Goal: Find specific page/section: Find specific page/section

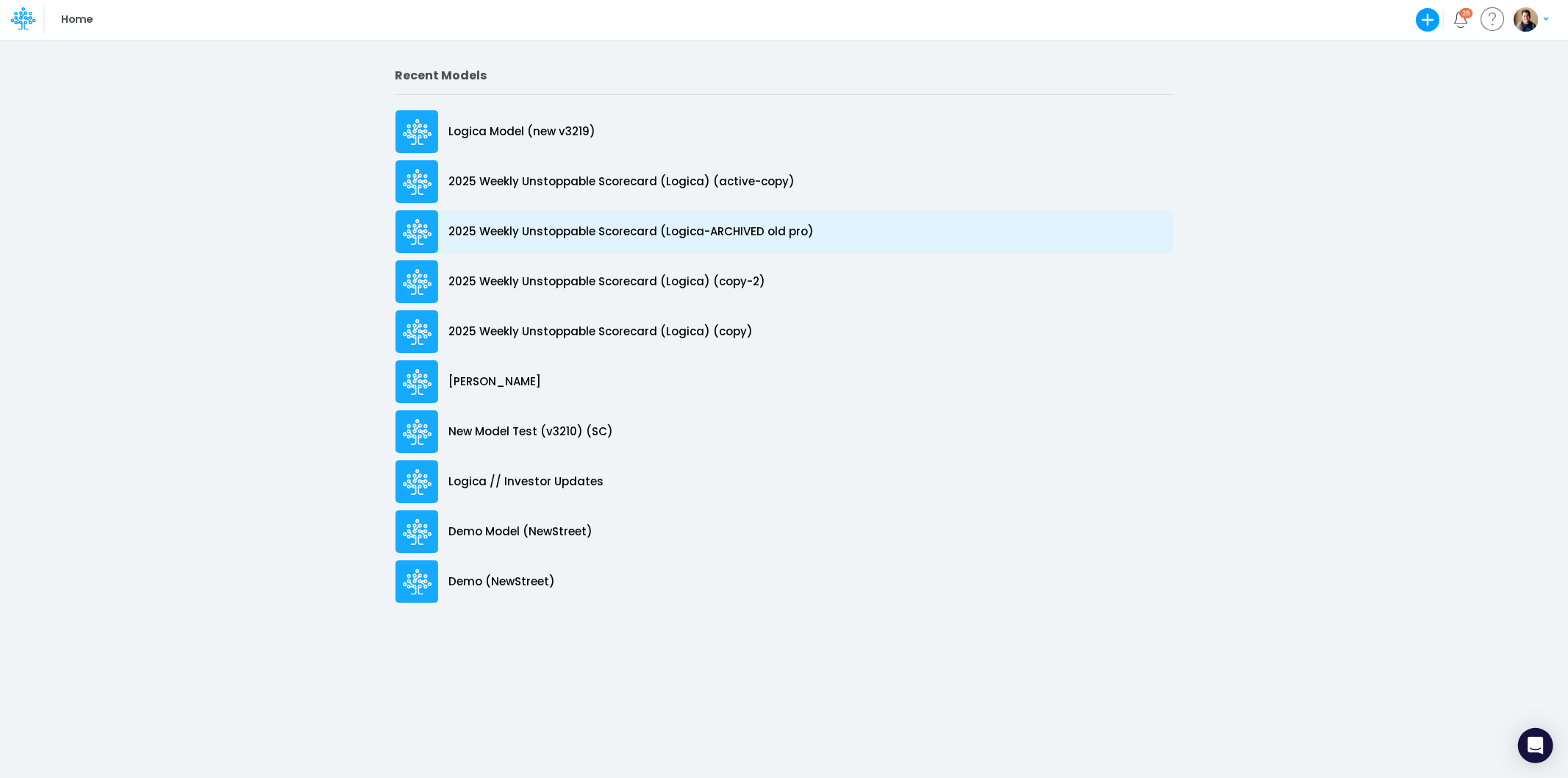
click at [660, 237] on p "2025 Weekly Unstoppable Scorecard (Logica-ARCHIVED old pro)" at bounding box center [632, 232] width 365 height 17
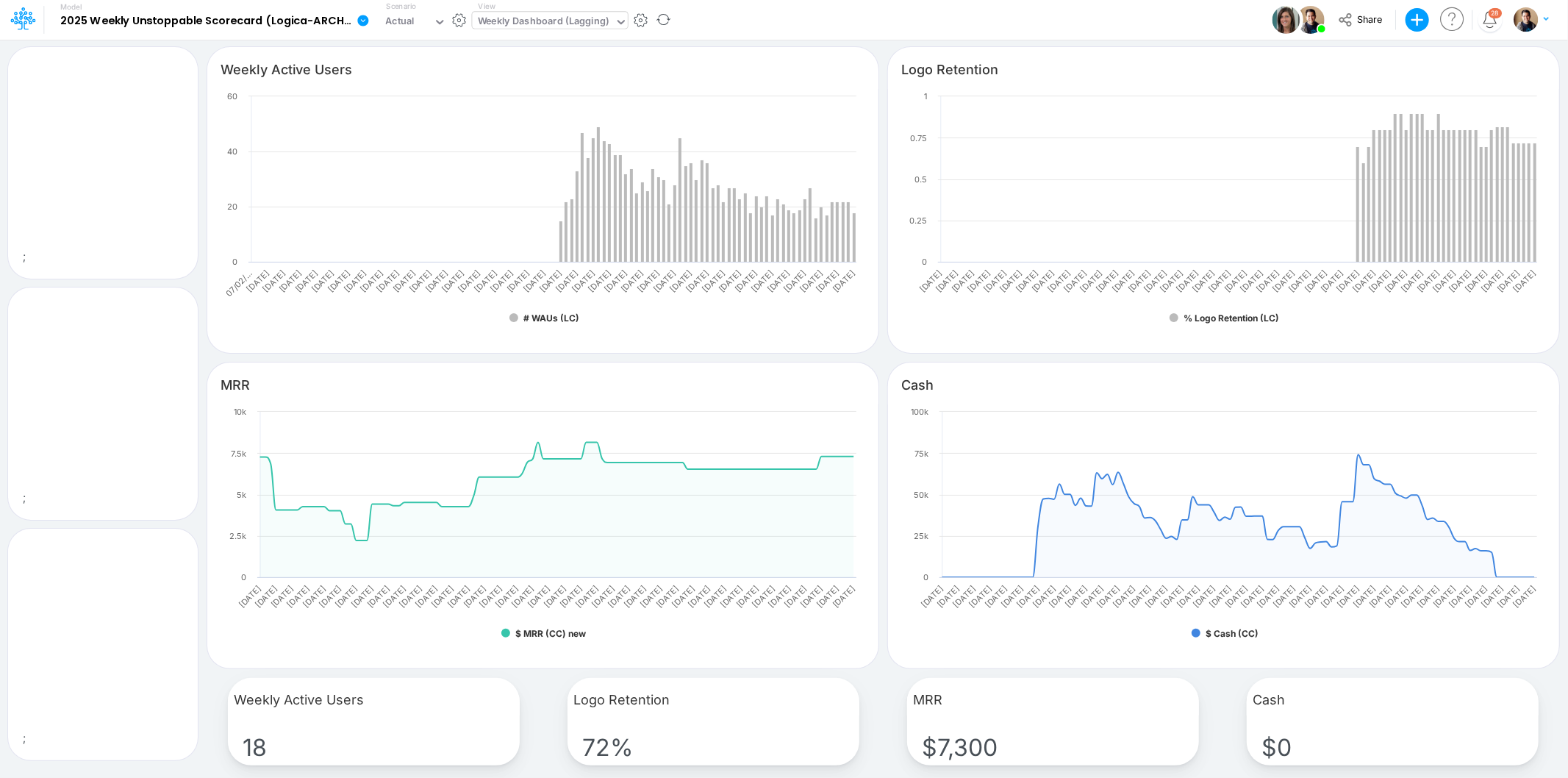
click at [609, 24] on div "Weekly Dashboard (Lagging)" at bounding box center [543, 23] width 142 height 22
type input "u"
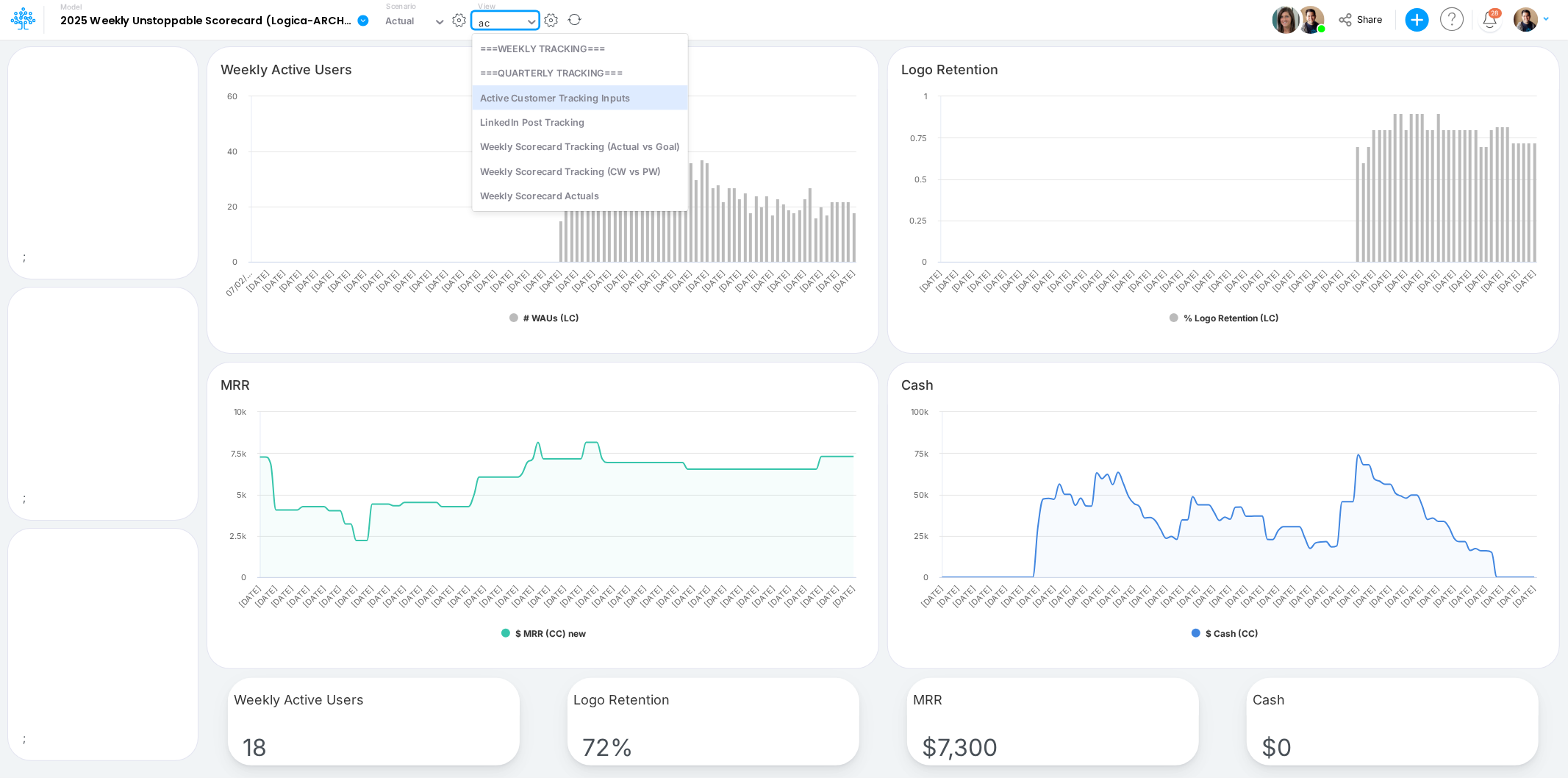
type input "act"
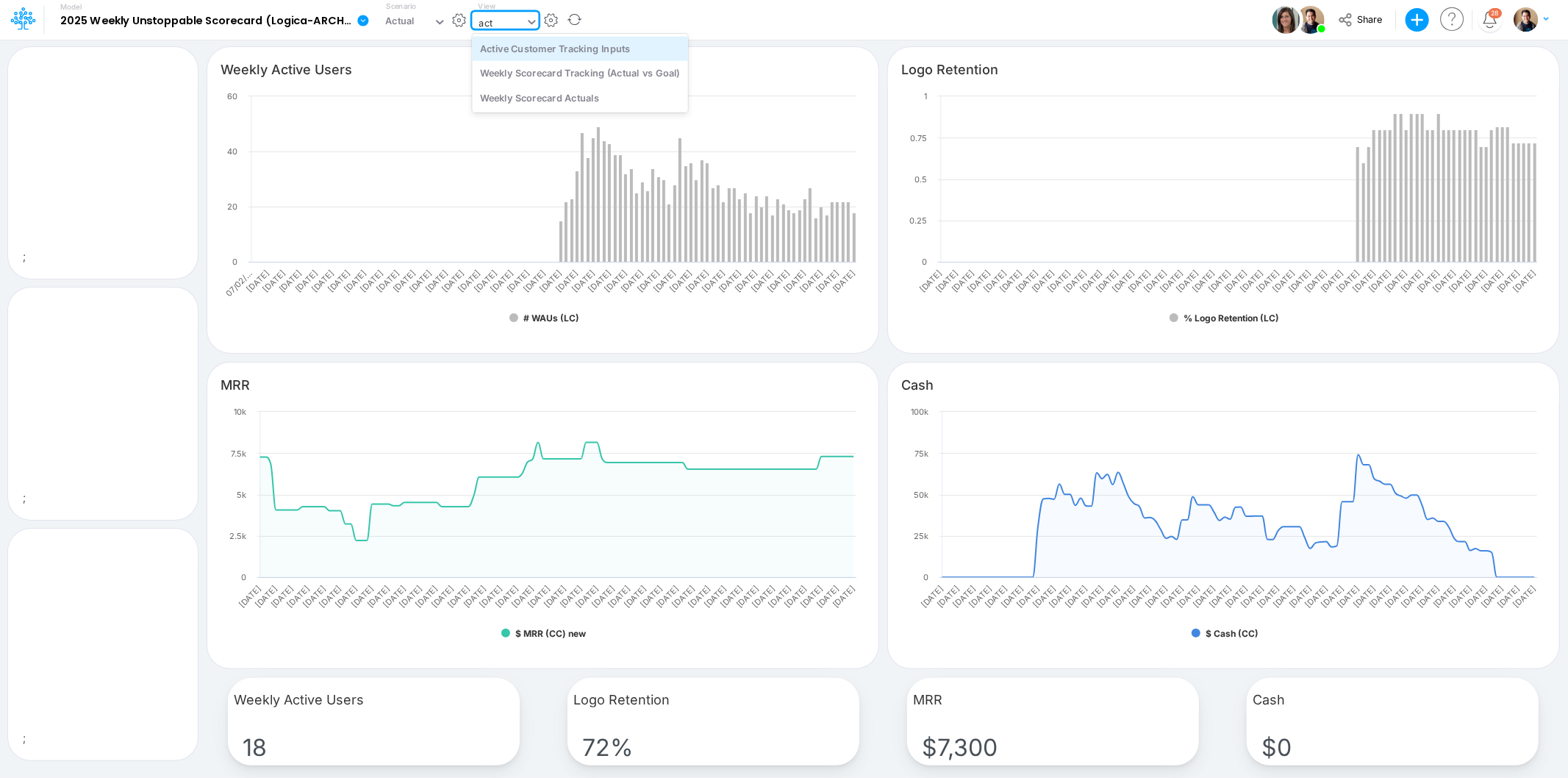
click at [576, 48] on div "Active Customer Tracking Inputs" at bounding box center [580, 47] width 215 height 25
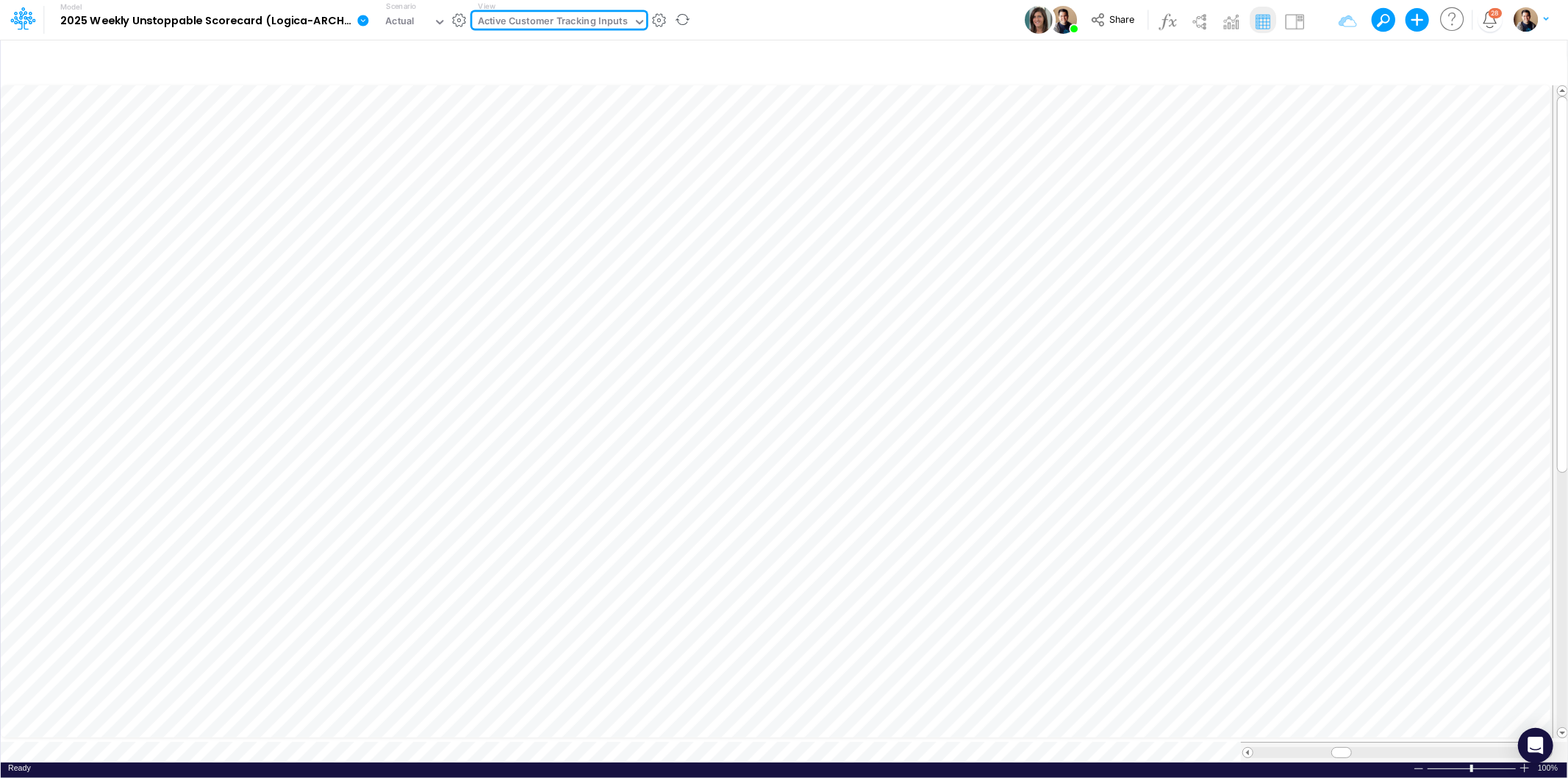
click at [560, 9] on div "View option Active Customer Tracking Inputs, selected. 0 results available. Sel…" at bounding box center [559, 20] width 174 height 38
click at [564, 17] on div "Active Customer Tracking Inputs" at bounding box center [553, 22] width 150 height 17
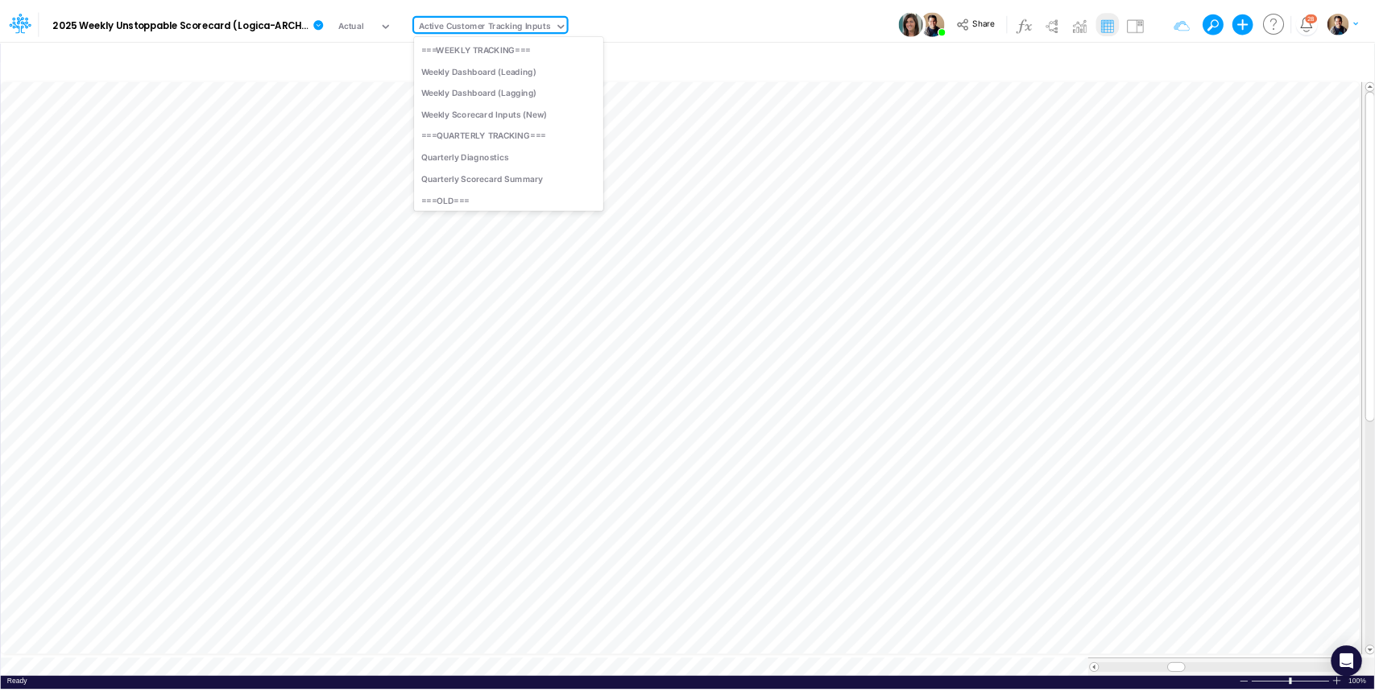
scroll to position [40, 0]
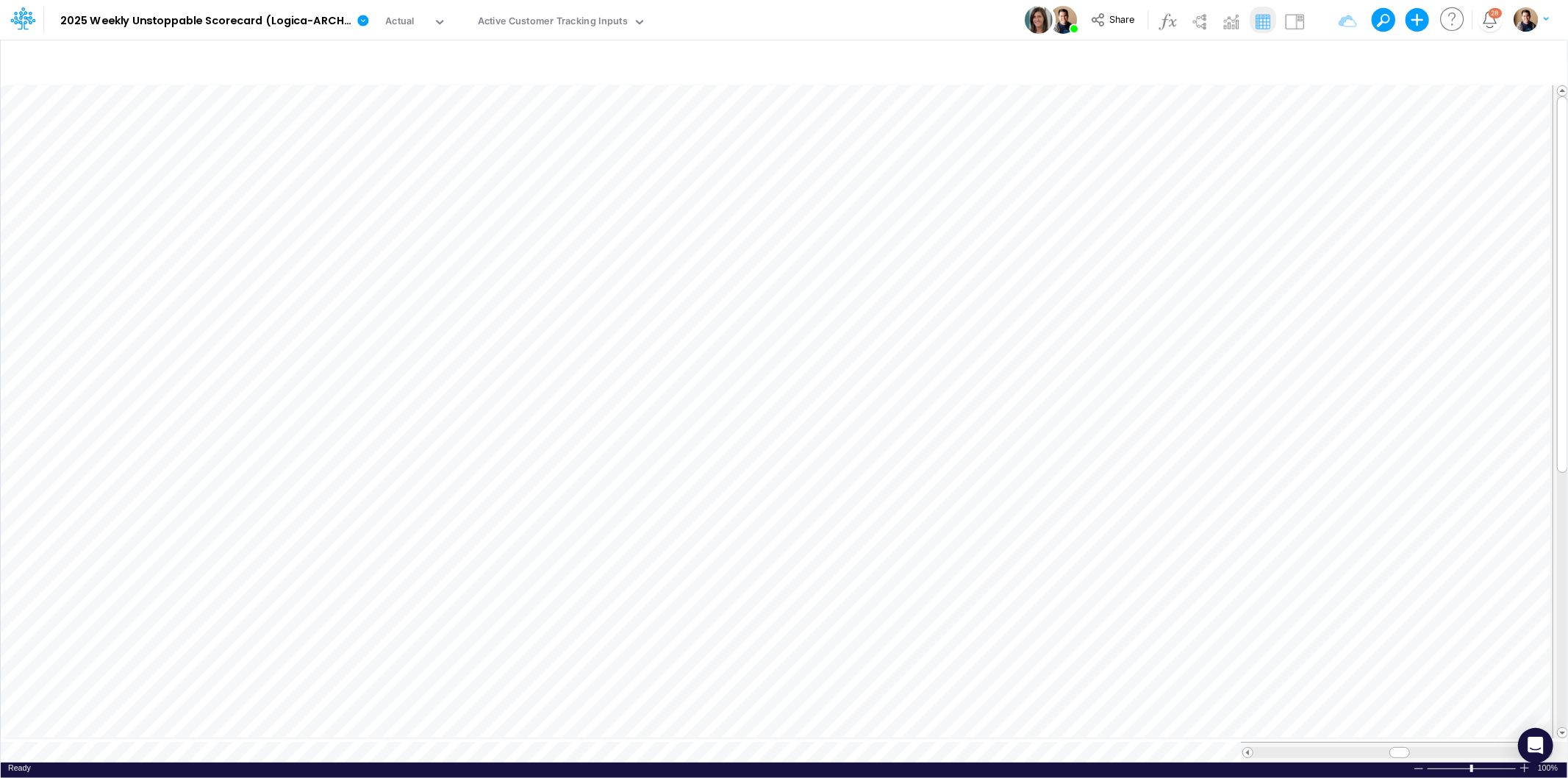
click at [361, 20] on icon at bounding box center [363, 20] width 11 height 11
click at [454, 81] on button "Duplicate" at bounding box center [437, 81] width 157 height 23
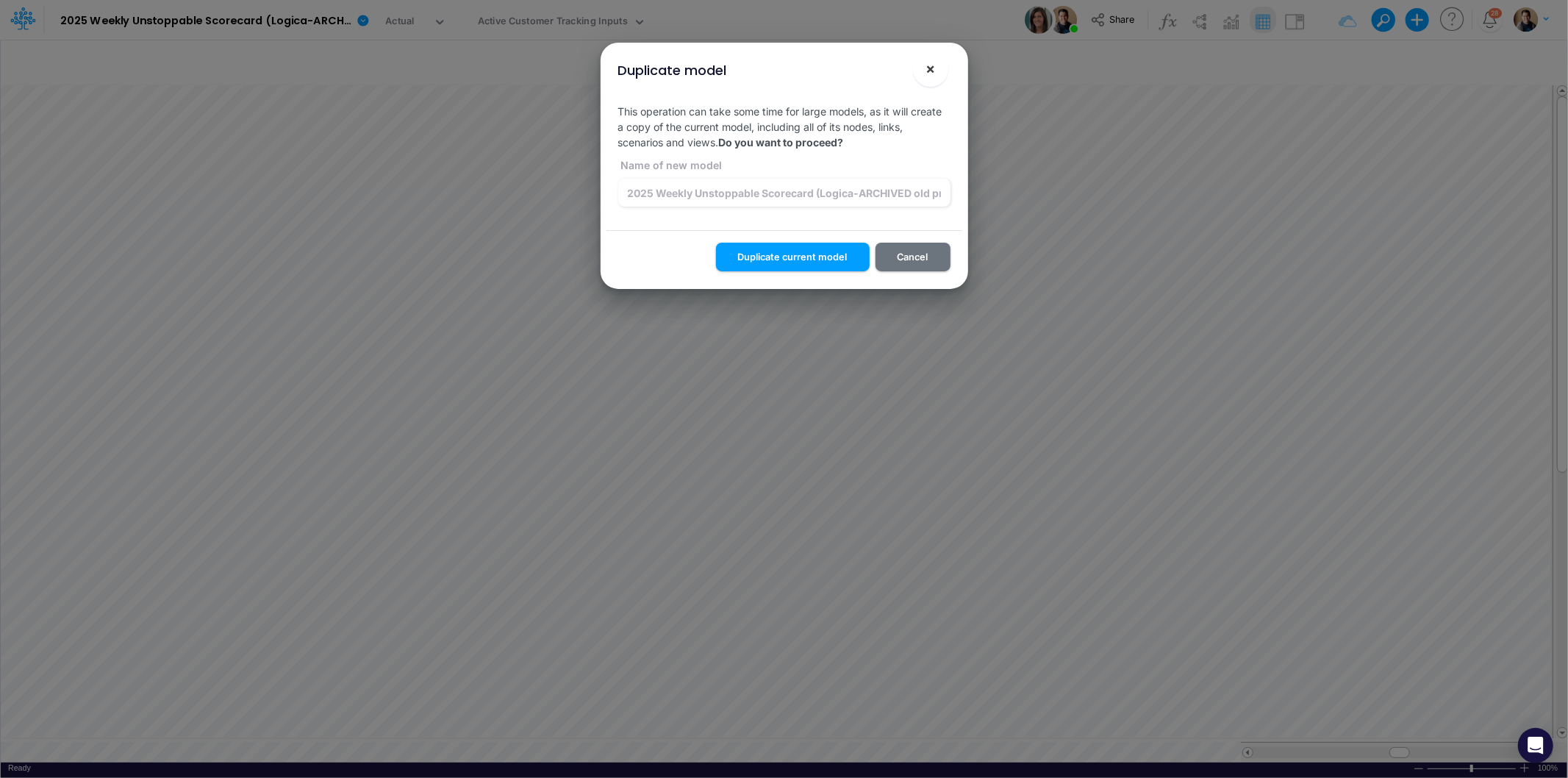
click at [937, 62] on button "×" at bounding box center [931, 68] width 36 height 36
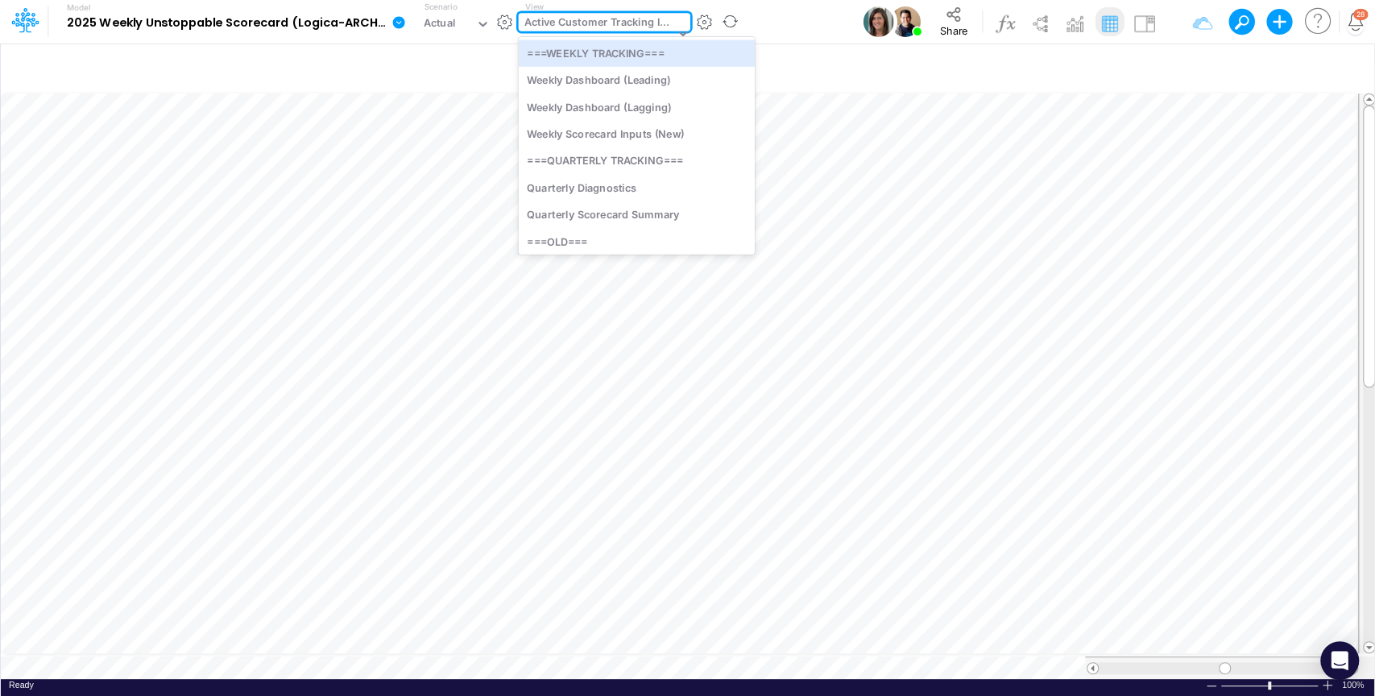
click at [607, 13] on div "Active Customer Tracking Inputs" at bounding box center [597, 34] width 157 height 43
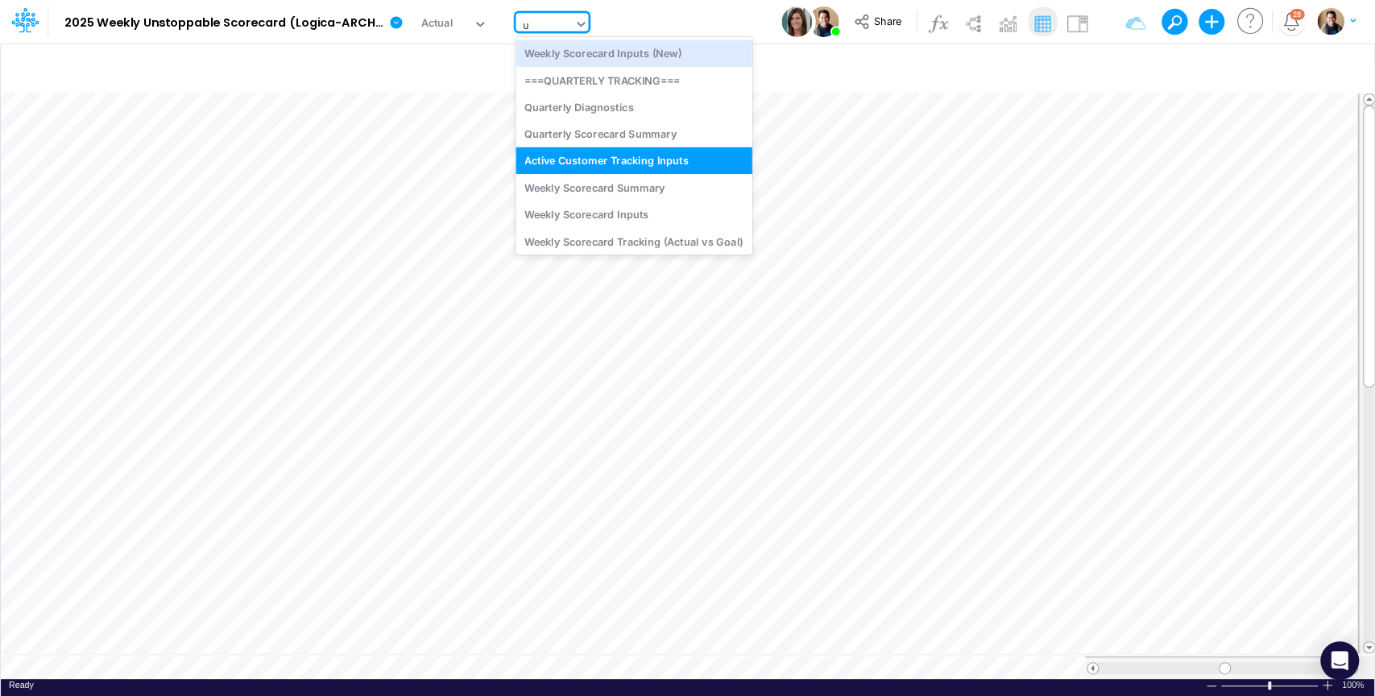
type input "us"
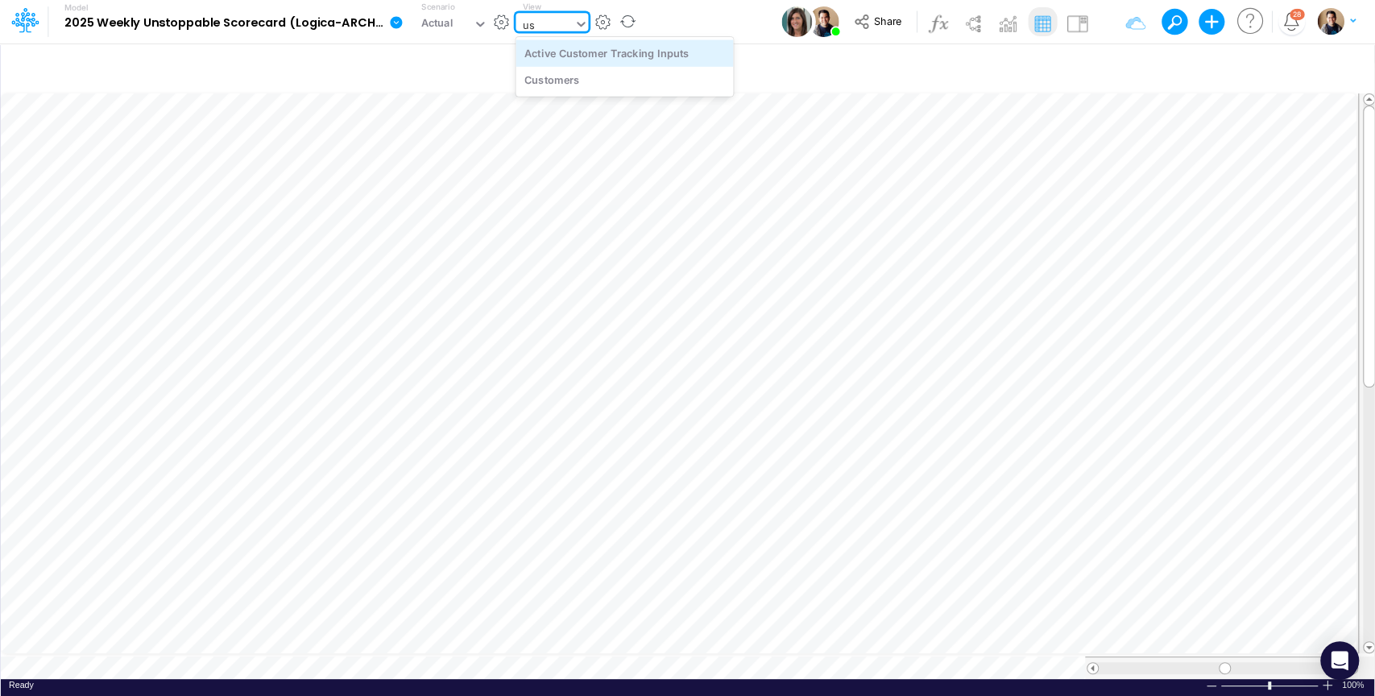
click at [649, 47] on div "Active Customer Tracking Inputs" at bounding box center [625, 52] width 218 height 27
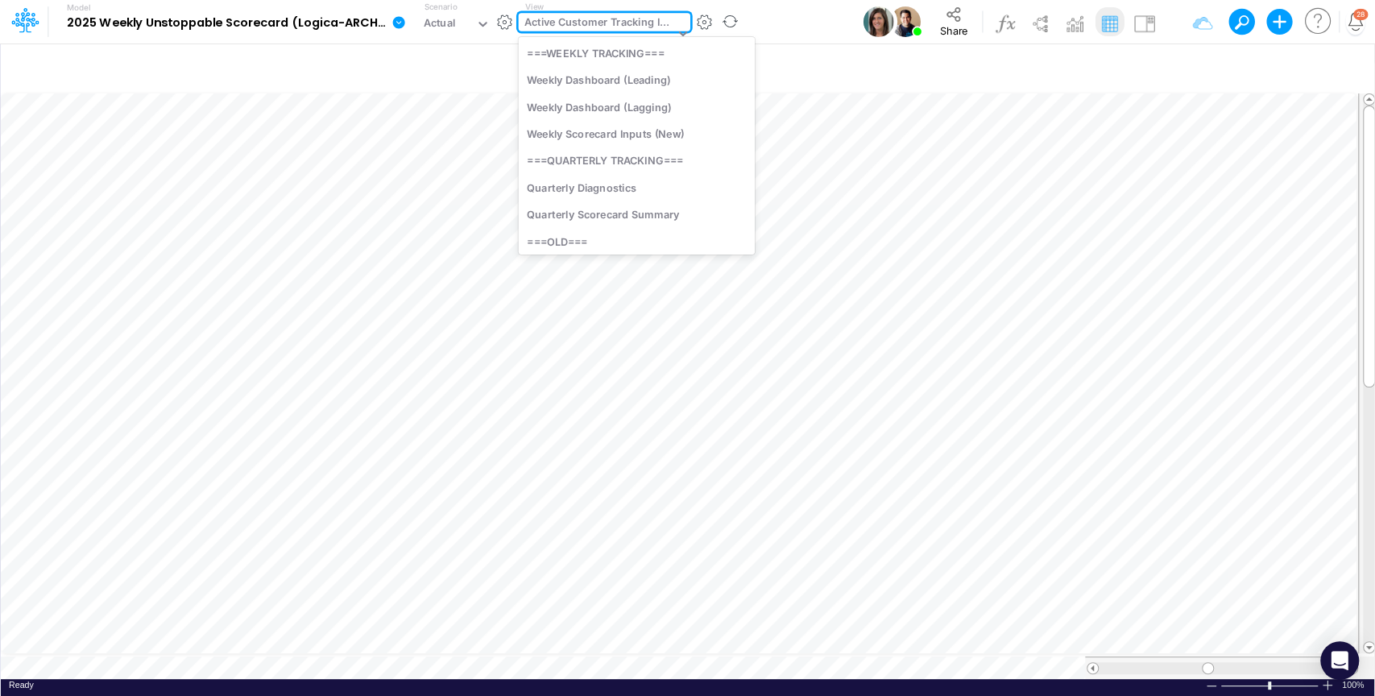
click at [619, 15] on div "Active Customer Tracking Inputs" at bounding box center [599, 24] width 150 height 19
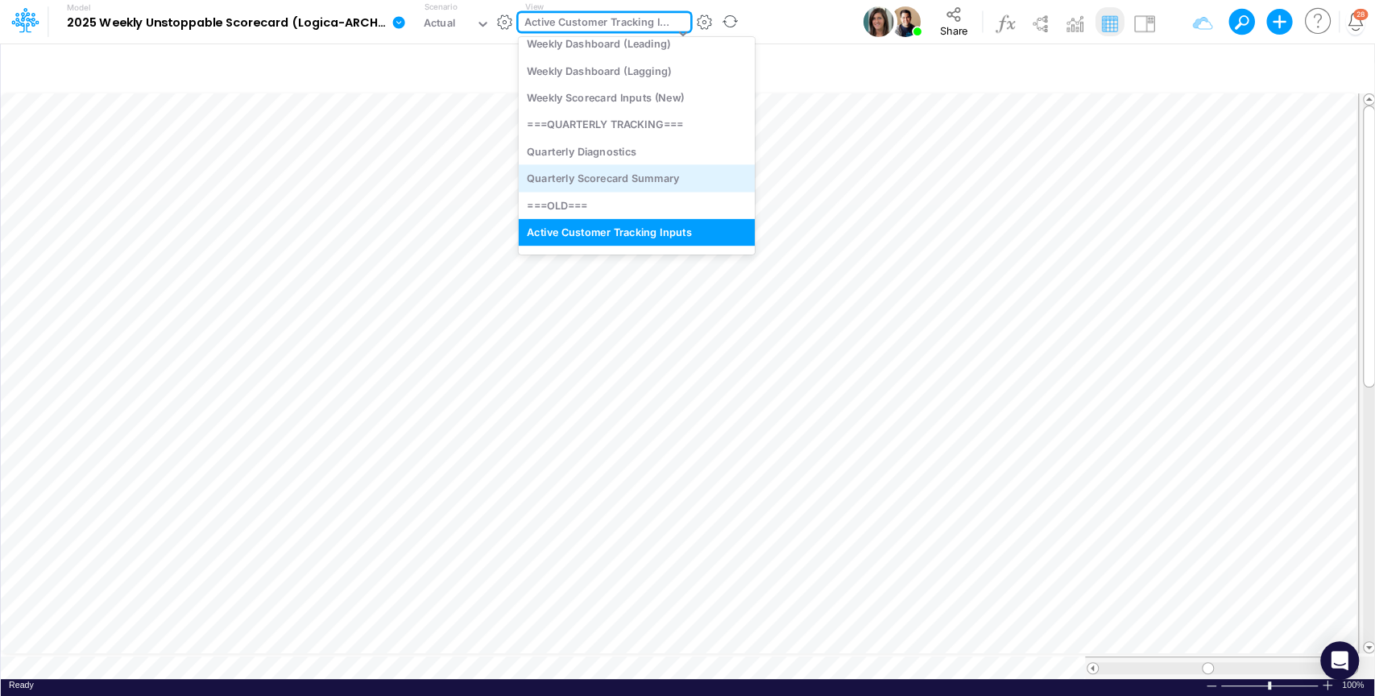
scroll to position [0, 0]
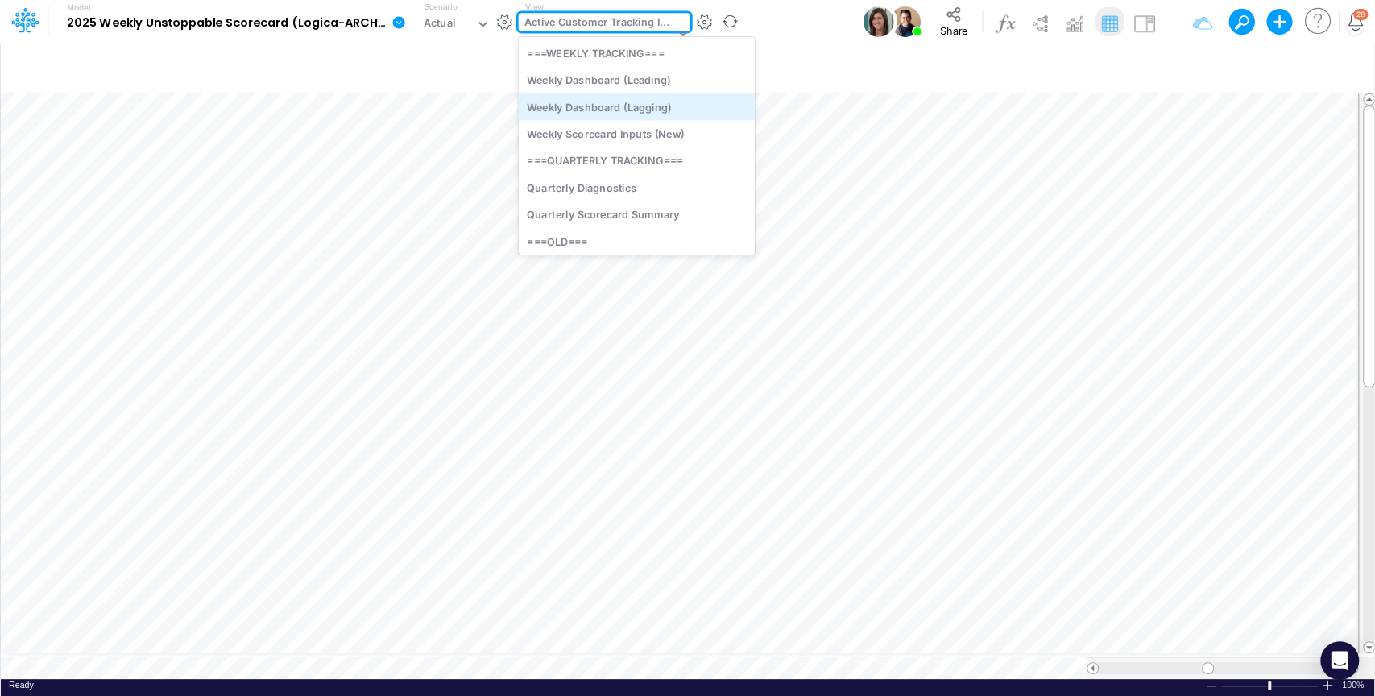
click at [670, 112] on div "Weekly Dashboard (Lagging)" at bounding box center [637, 106] width 236 height 27
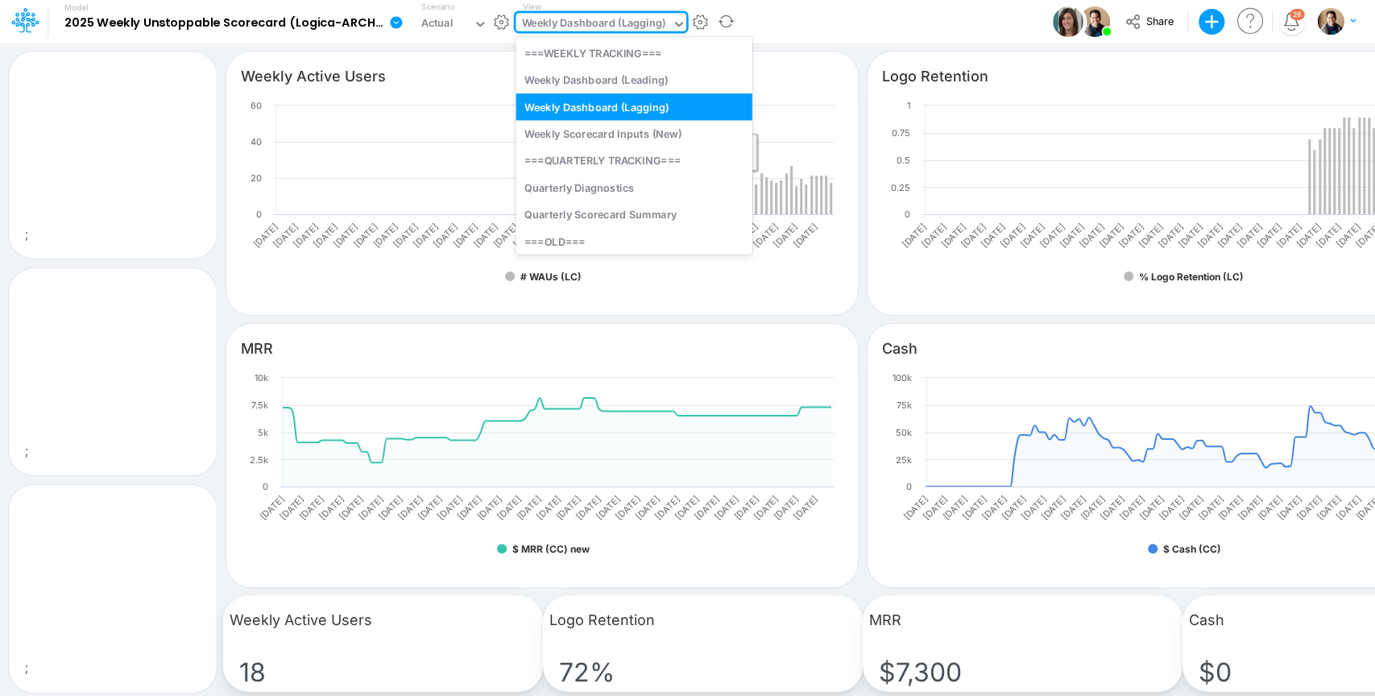
click at [645, 27] on div "Weekly Dashboard (Lagging)" at bounding box center [594, 24] width 144 height 19
click at [658, 81] on div "Weekly Dashboard (Leading)" at bounding box center [634, 80] width 236 height 27
type input "Sales Calls Booked"
type input "Stories Released"
type input "Sales Calls Held"
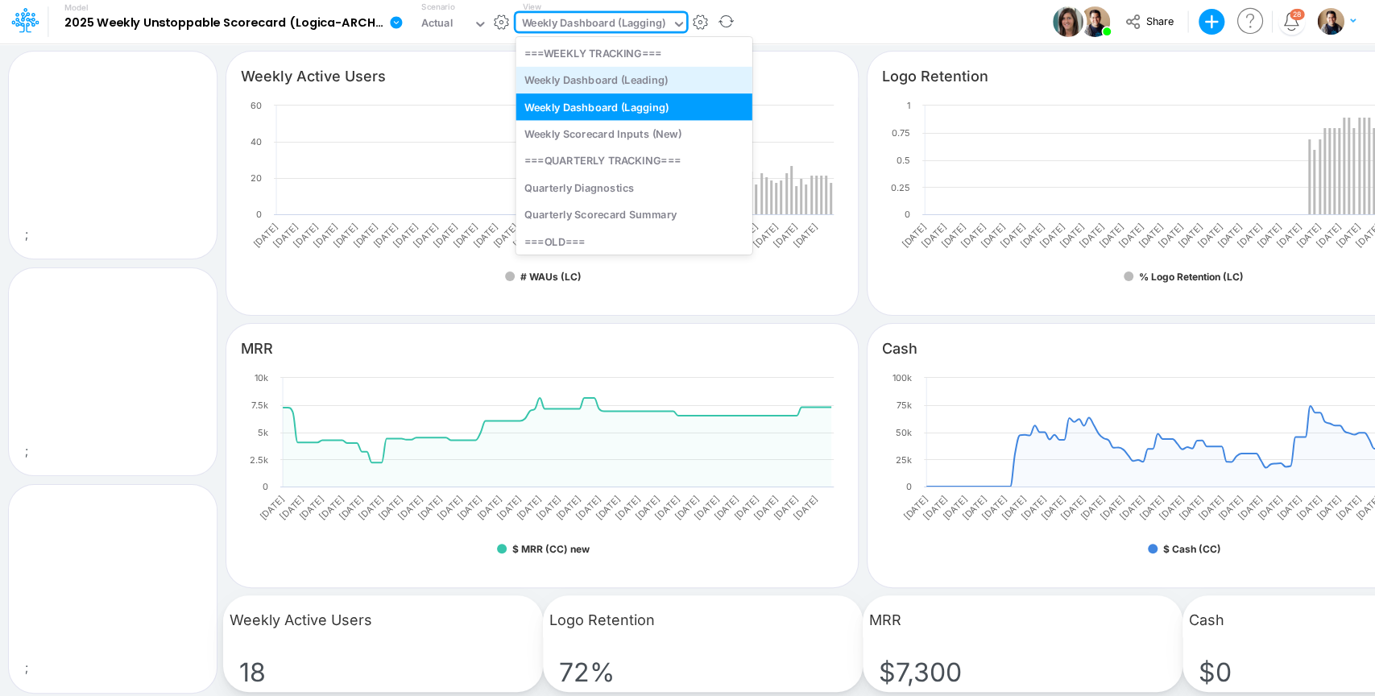
type input "Leads Nurtured"
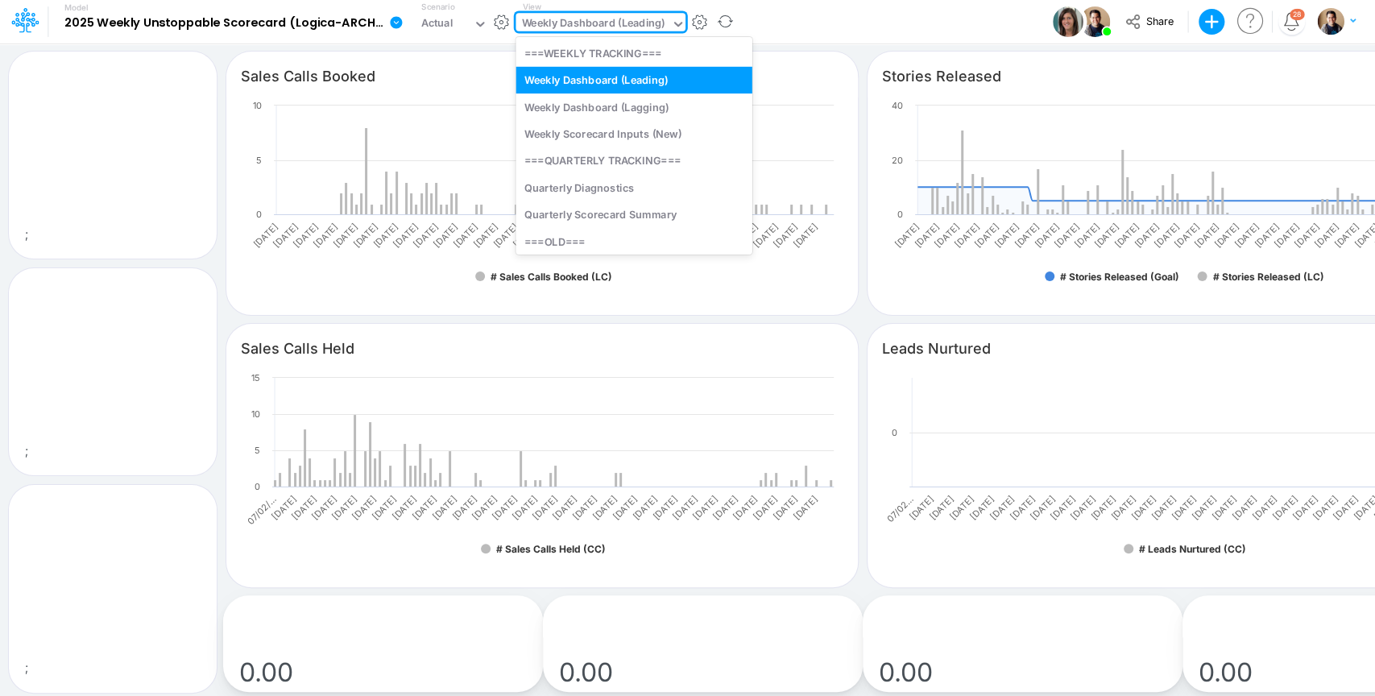
click at [569, 30] on div "Weekly Dashboard (Leading)" at bounding box center [593, 24] width 143 height 19
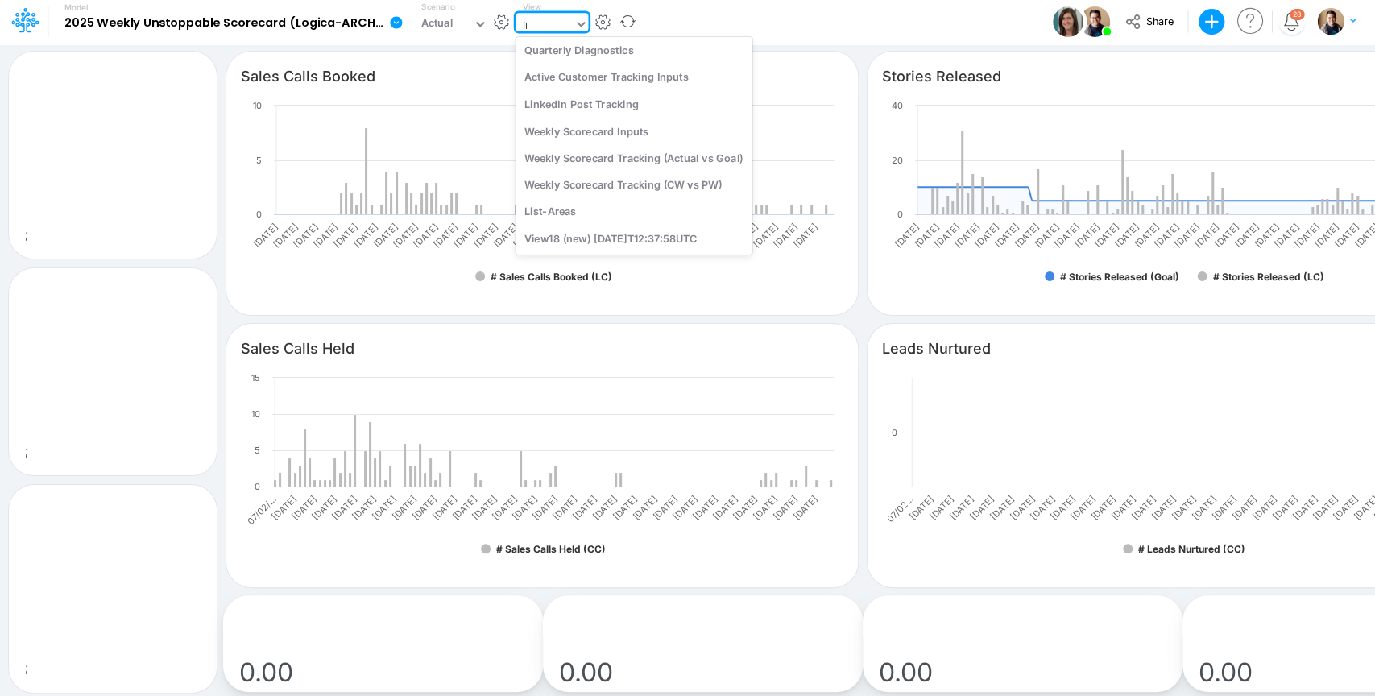
scroll to position [64, 0]
type input "inp"
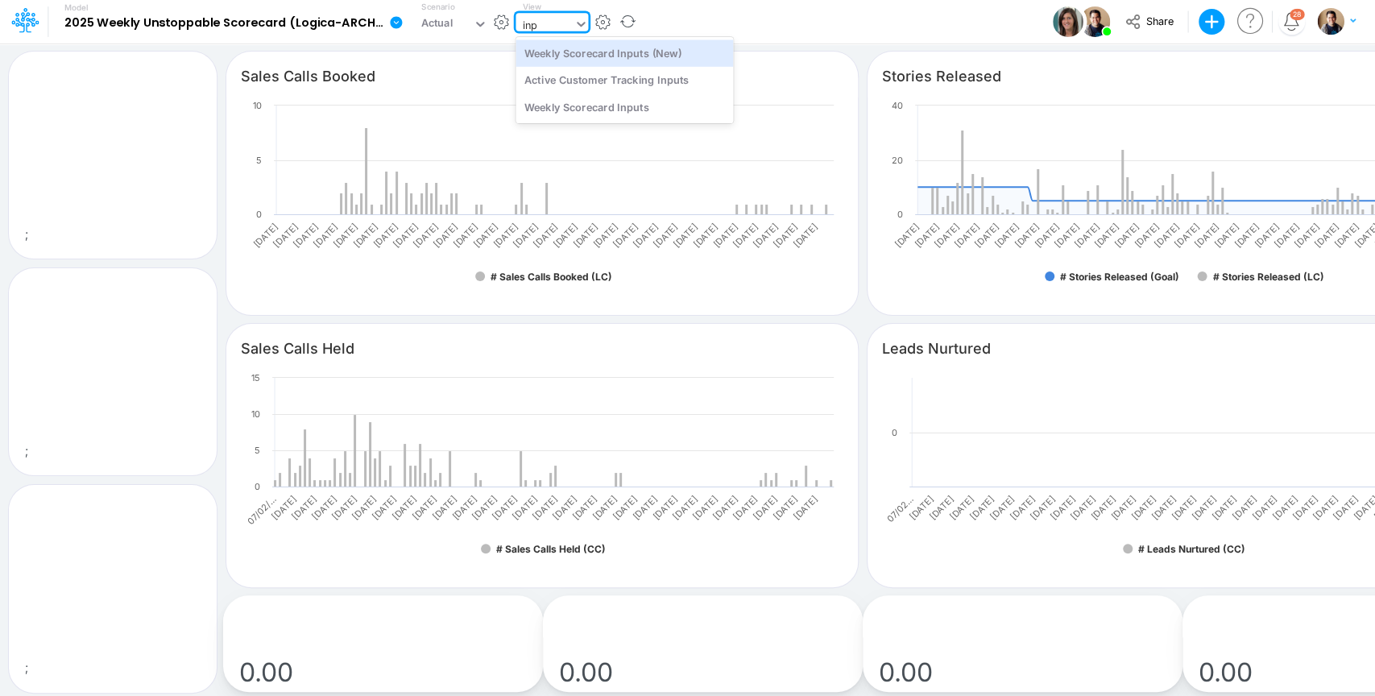
scroll to position [0, 0]
click at [695, 48] on div "Weekly Scorecard Inputs (New)" at bounding box center [625, 52] width 218 height 27
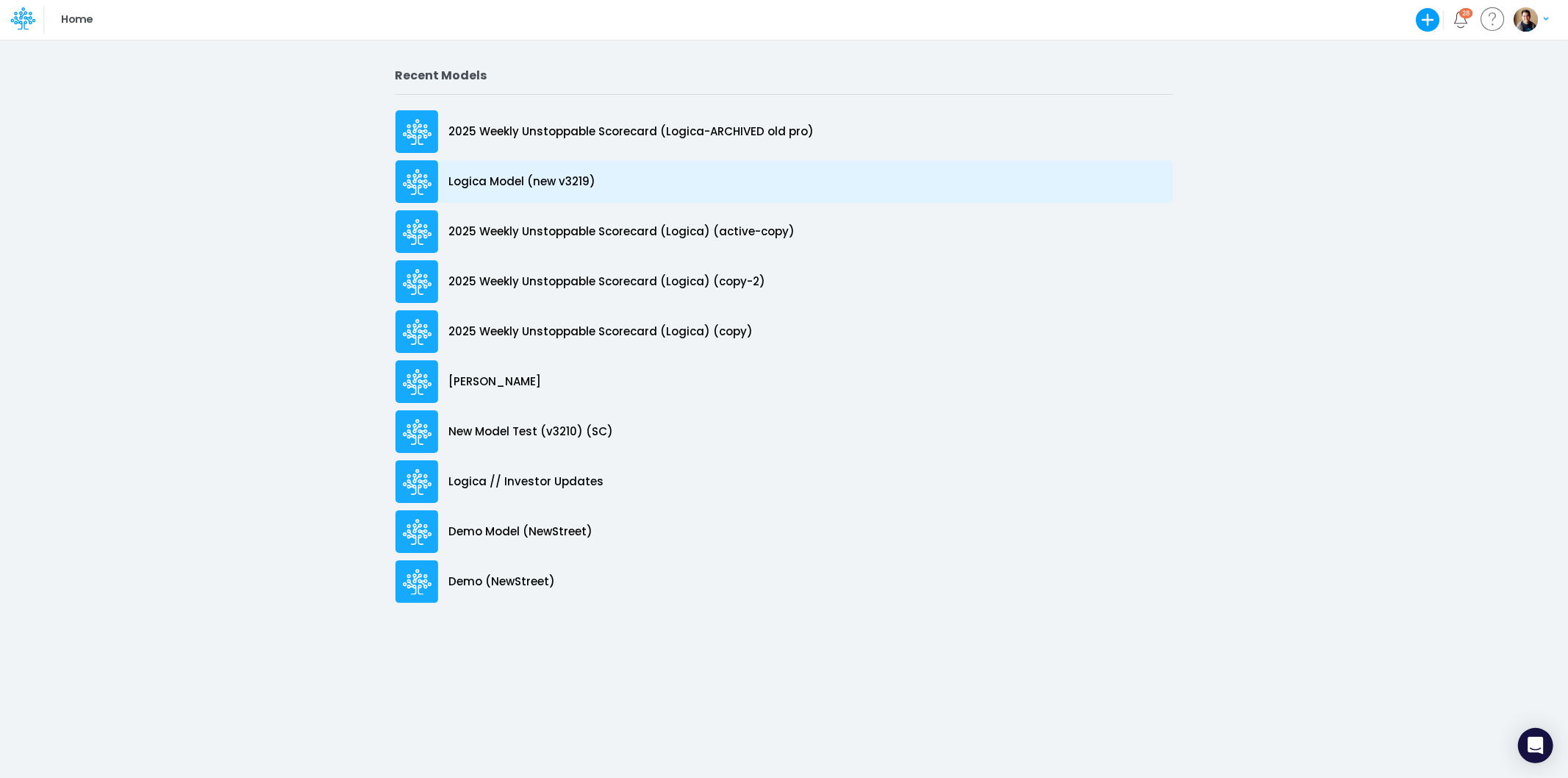
click at [502, 187] on p "Logica Model (new v3219)" at bounding box center [522, 182] width 147 height 17
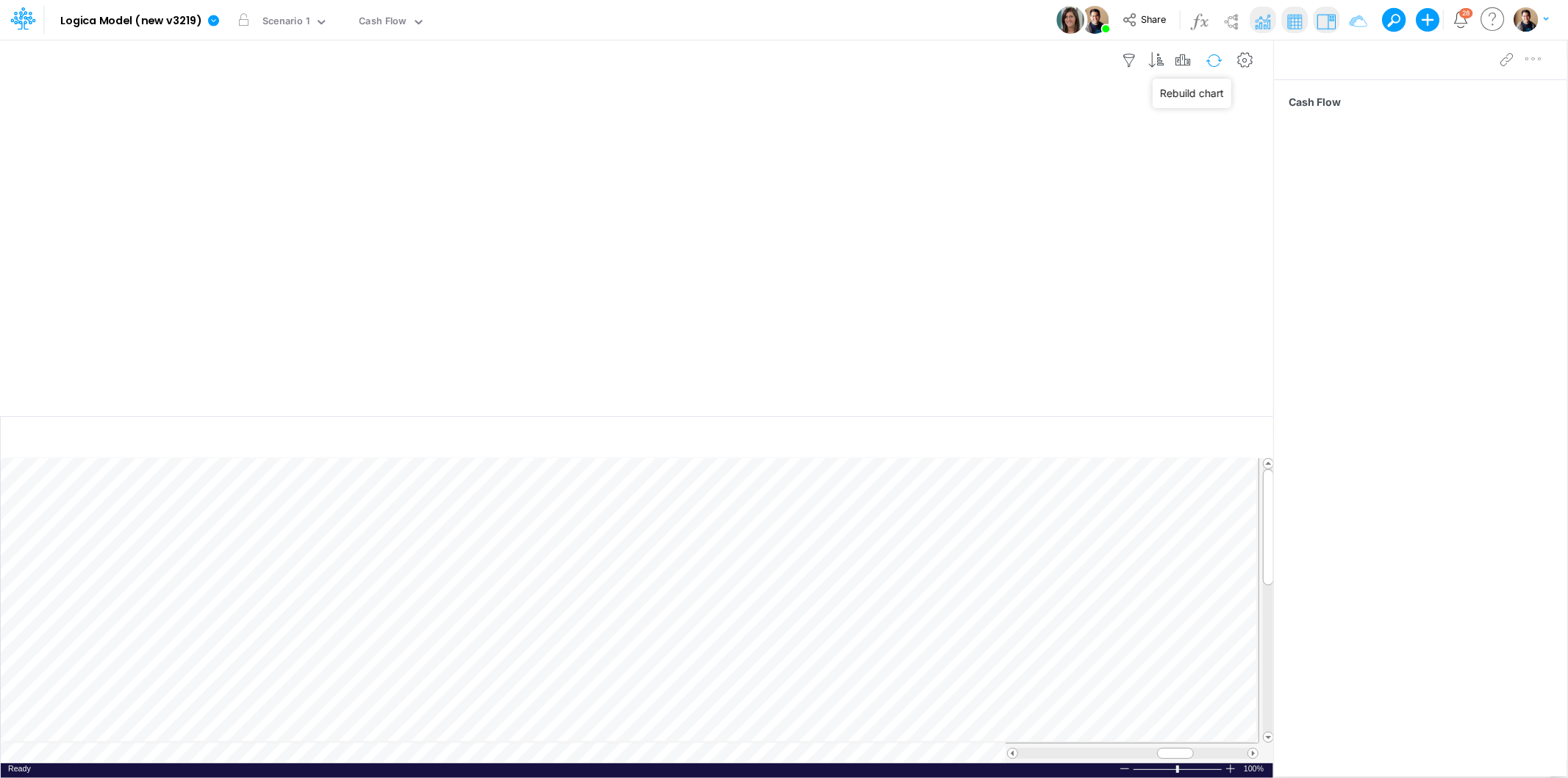
click at [1216, 58] on button "button" at bounding box center [1215, 60] width 35 height 26
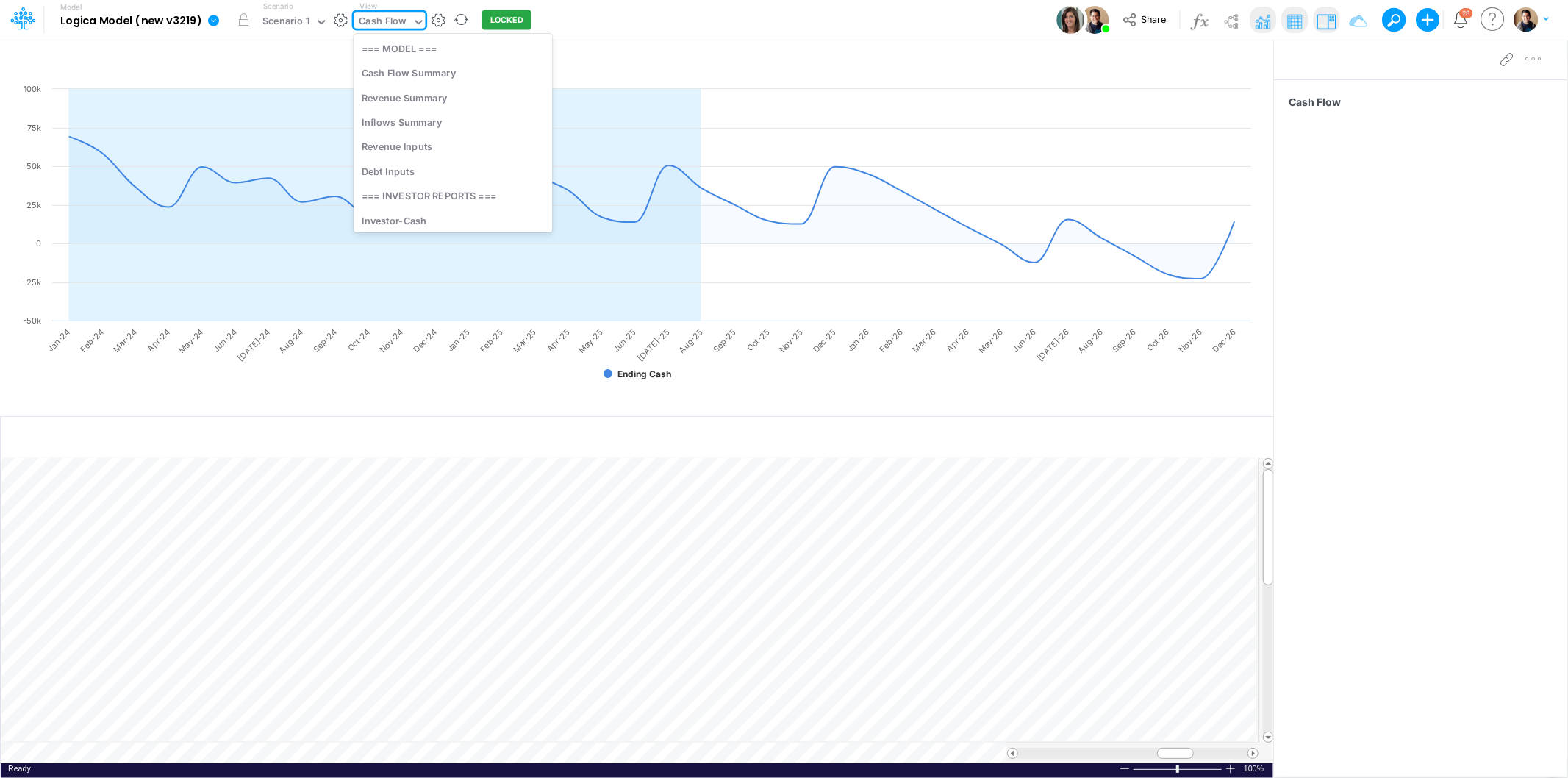
click at [360, 16] on div "Cash Flow" at bounding box center [383, 22] width 47 height 17
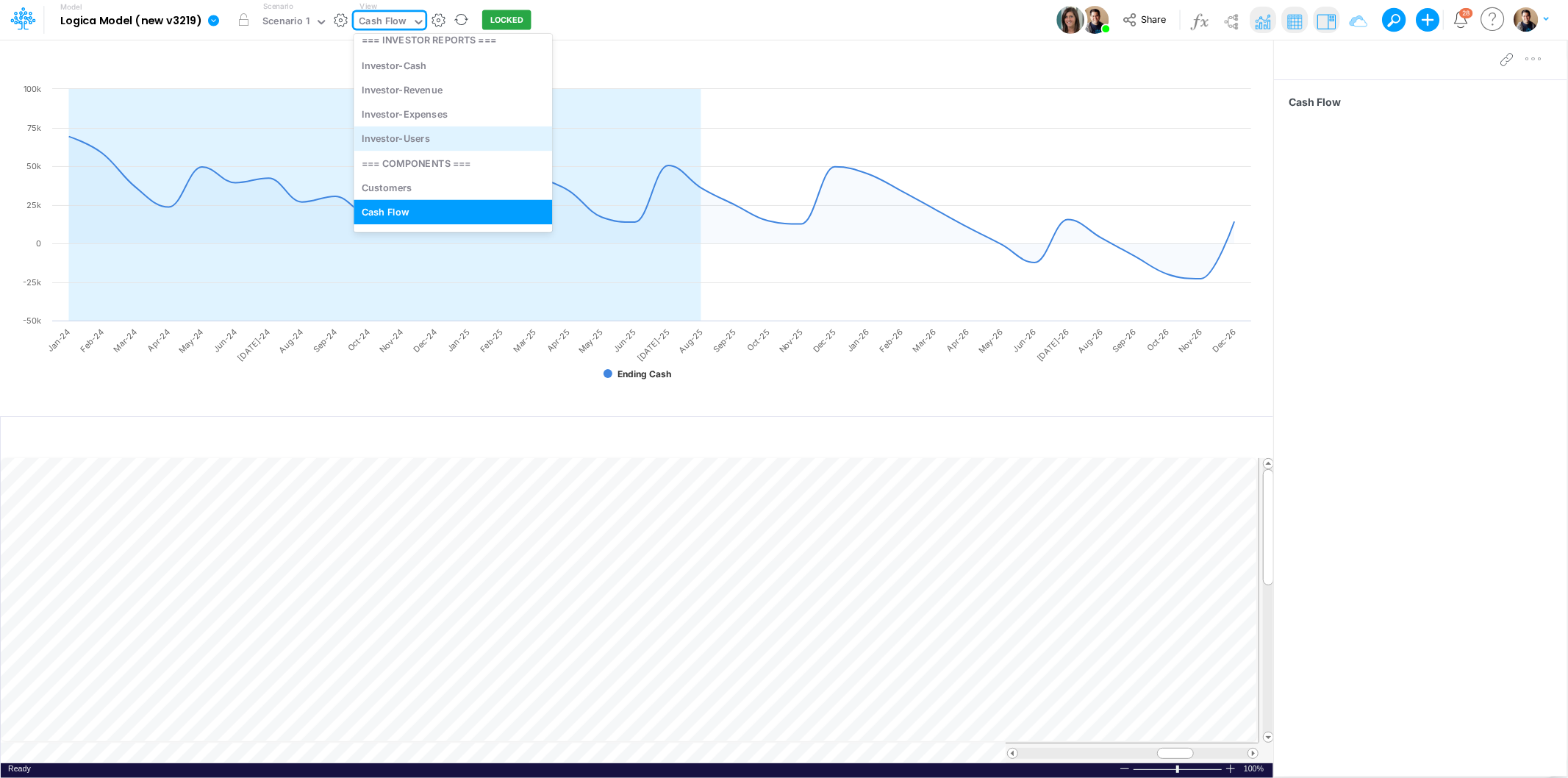
click at [464, 137] on div "Investor-Users" at bounding box center [454, 139] width 199 height 25
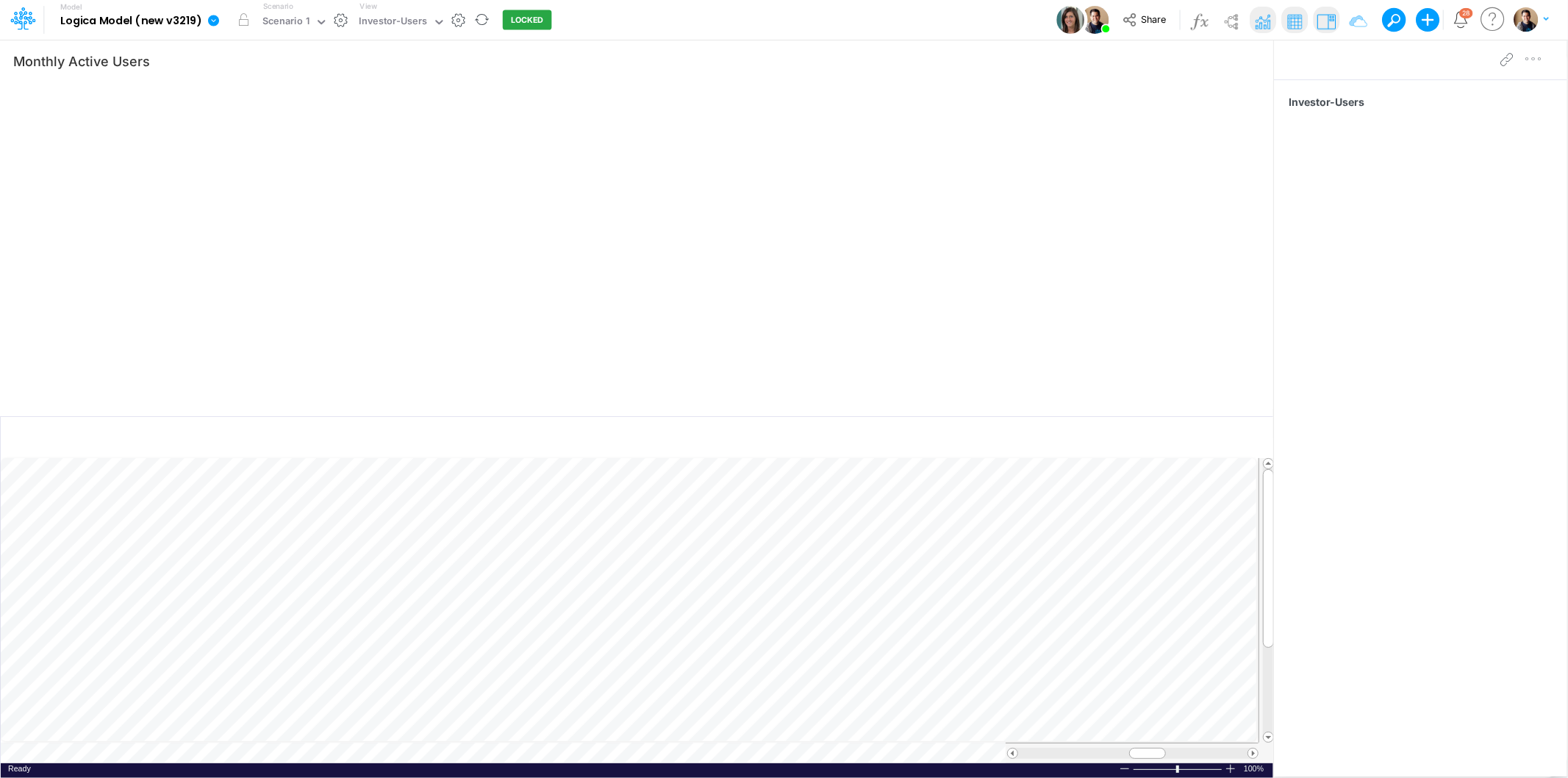
click at [210, 14] on icon at bounding box center [214, 20] width 14 height 14
click at [282, 63] on button "Edit model settings" at bounding box center [287, 58] width 157 height 23
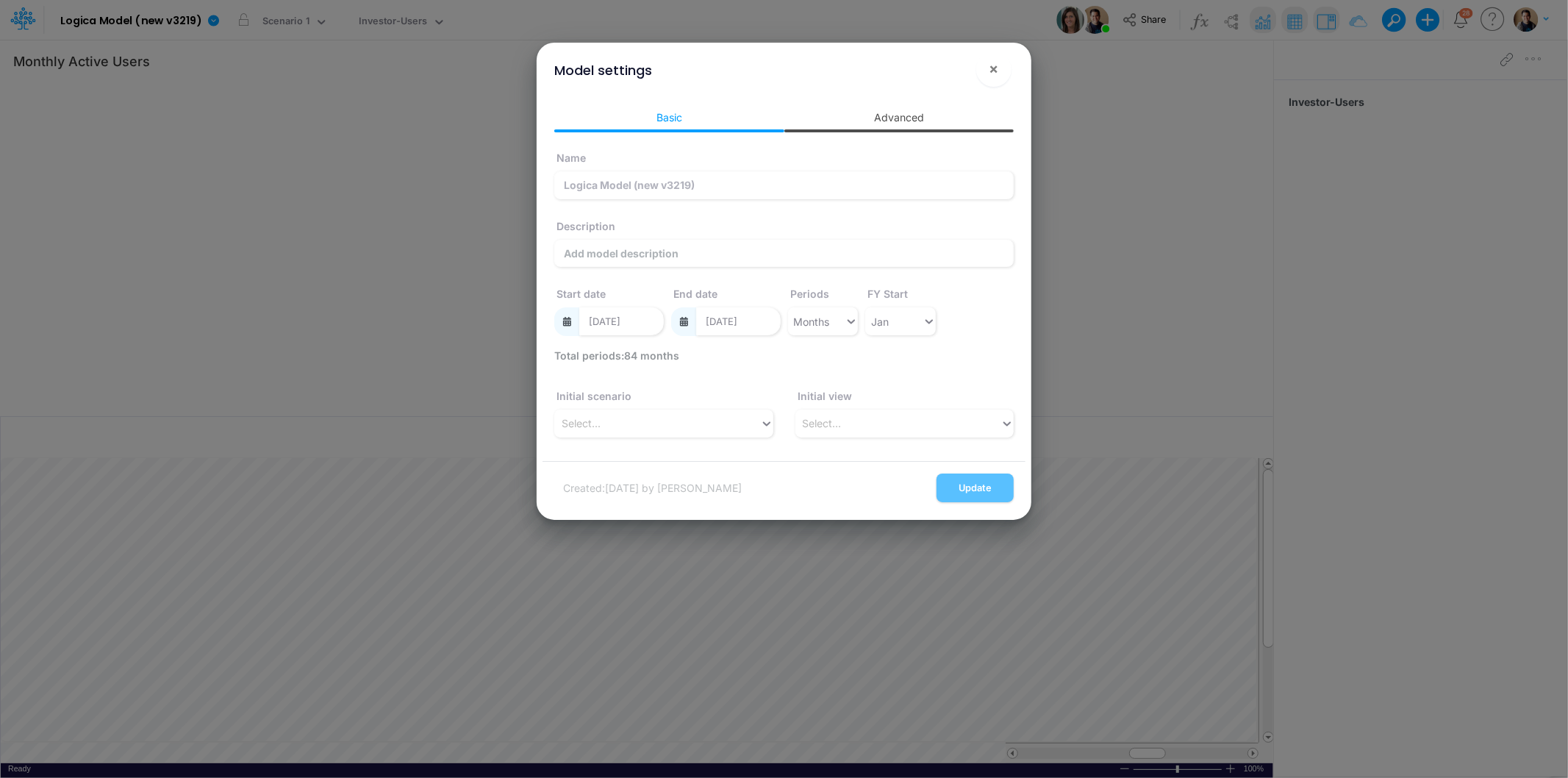
click at [961, 125] on link "Advanced" at bounding box center [900, 118] width 230 height 27
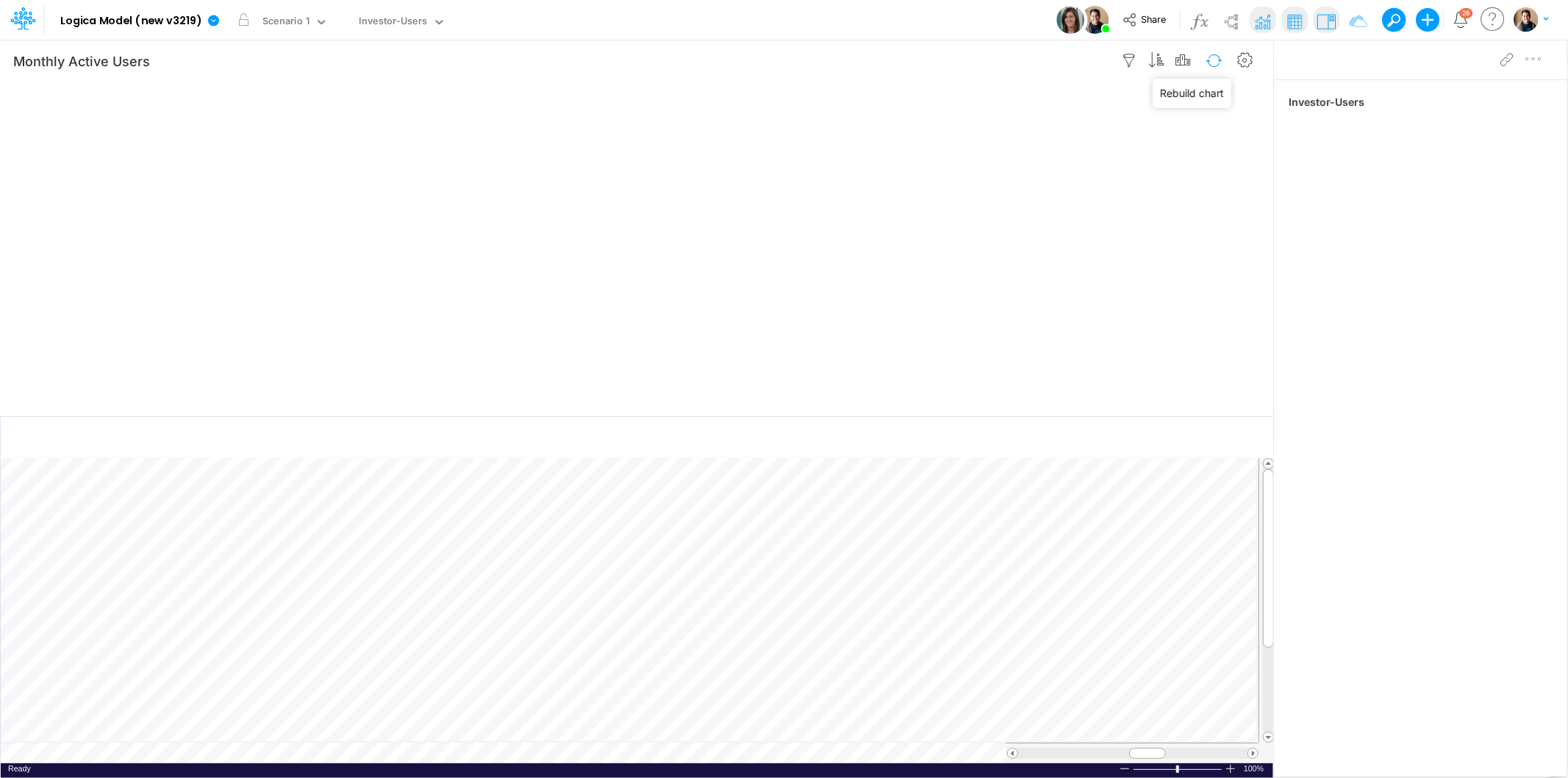
click at [1213, 52] on button "button" at bounding box center [1215, 60] width 35 height 26
click at [1205, 56] on button "button" at bounding box center [1215, 60] width 35 height 26
click at [1250, 56] on icon "button" at bounding box center [1246, 60] width 22 height 16
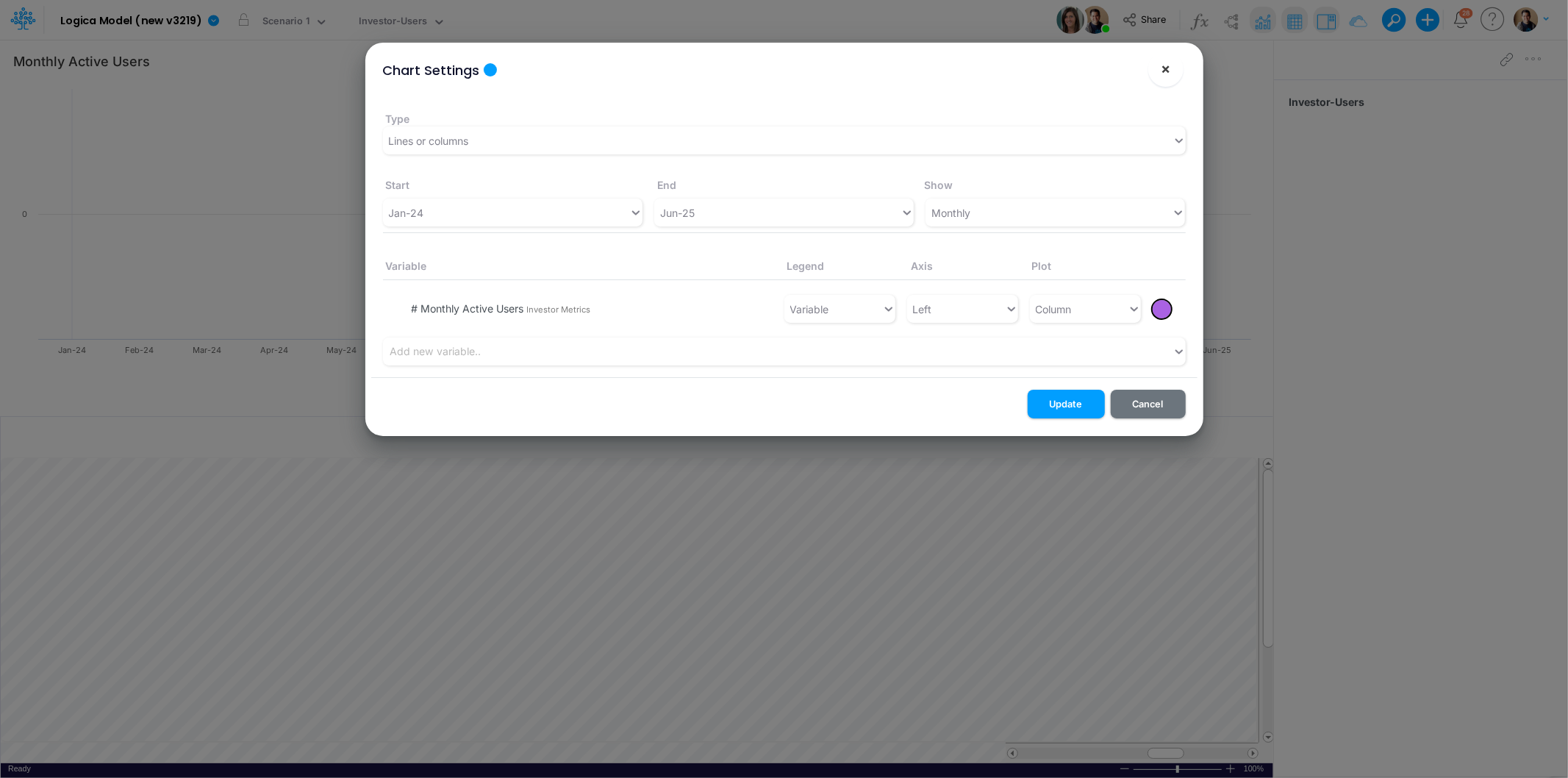
click at [1165, 64] on span "×" at bounding box center [1166, 68] width 9 height 17
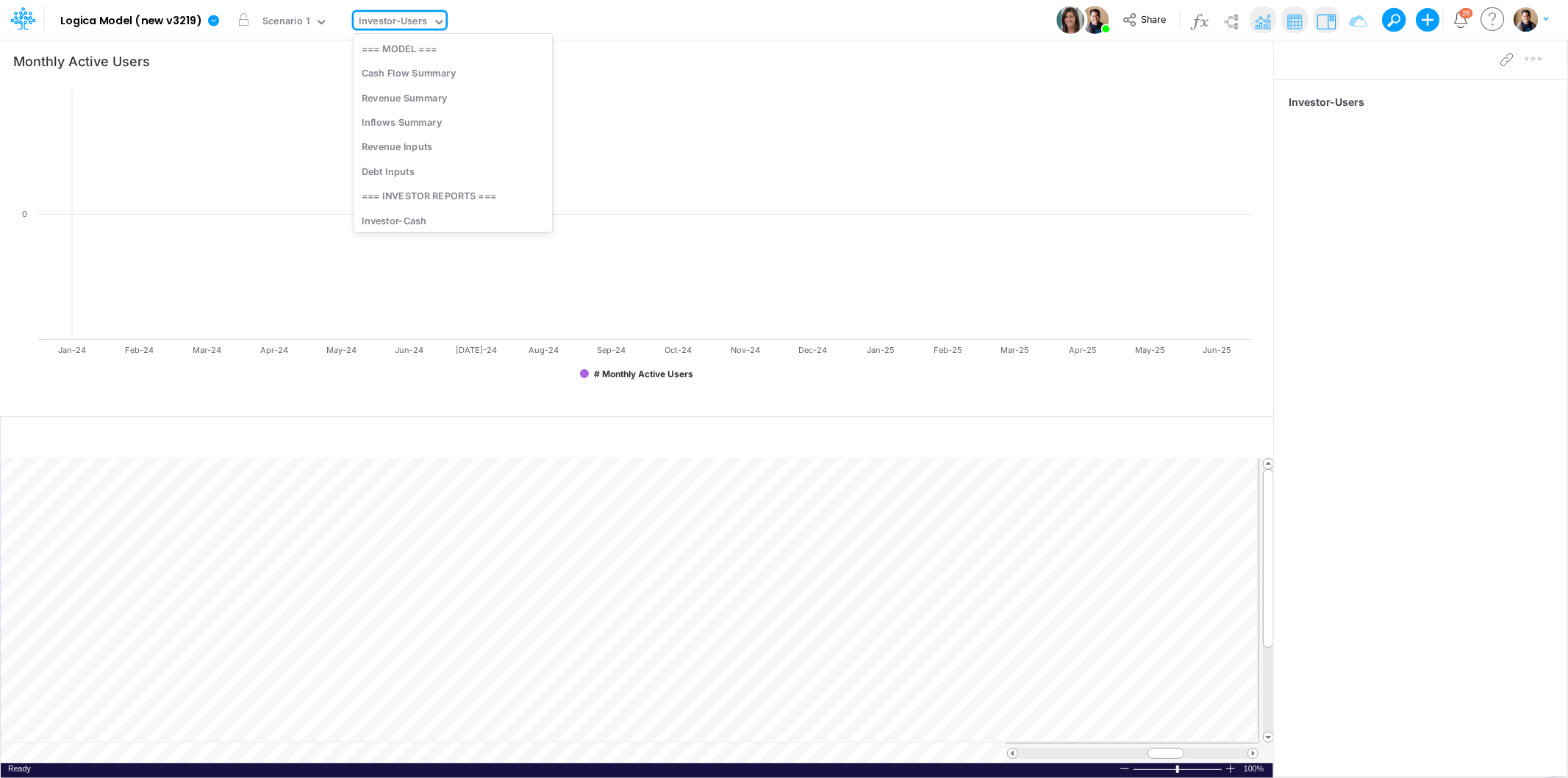
click at [373, 16] on div "Investor-Users" at bounding box center [393, 22] width 68 height 17
click at [439, 177] on div "Investor-Expenses" at bounding box center [454, 187] width 199 height 25
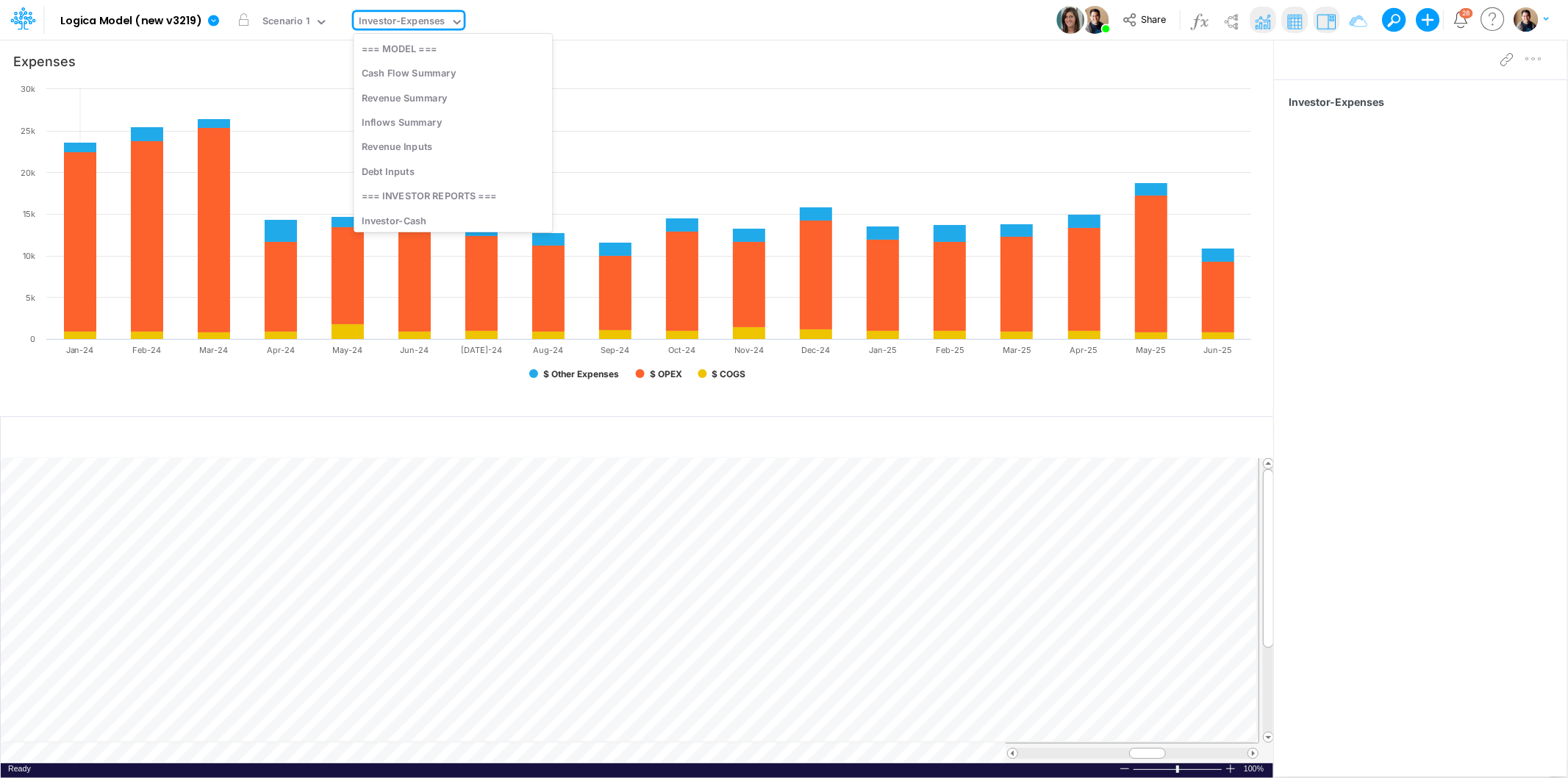
click at [392, 20] on div "Investor-Expenses" at bounding box center [402, 22] width 86 height 17
click at [444, 164] on div "Investor-Users" at bounding box center [454, 163] width 199 height 25
type input "Monthly Active Users"
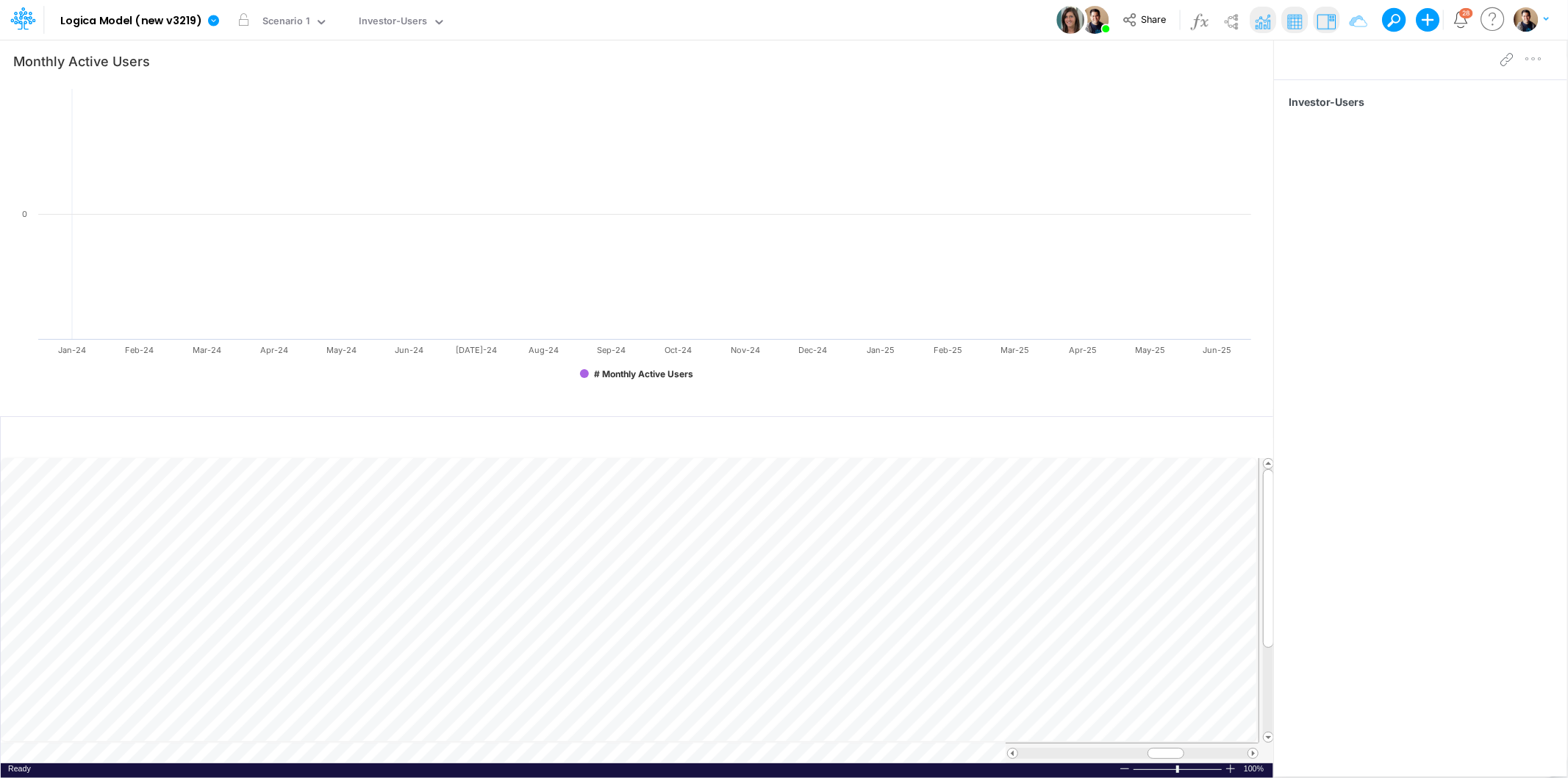
click at [371, 10] on label "View" at bounding box center [368, 6] width 17 height 11
click at [373, 21] on div "Investor-Users" at bounding box center [393, 22] width 68 height 17
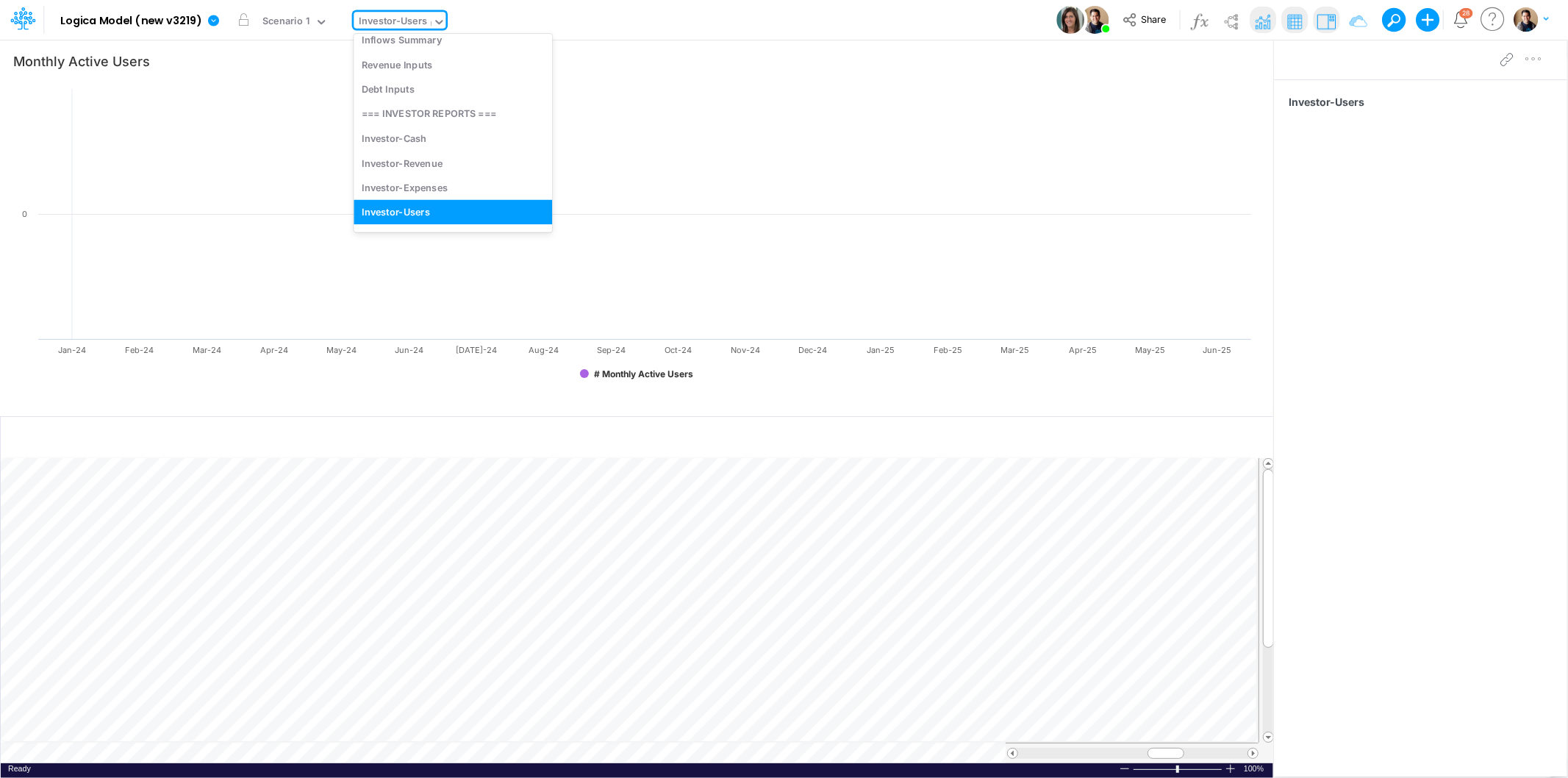
scroll to position [31, 0]
type input "us"
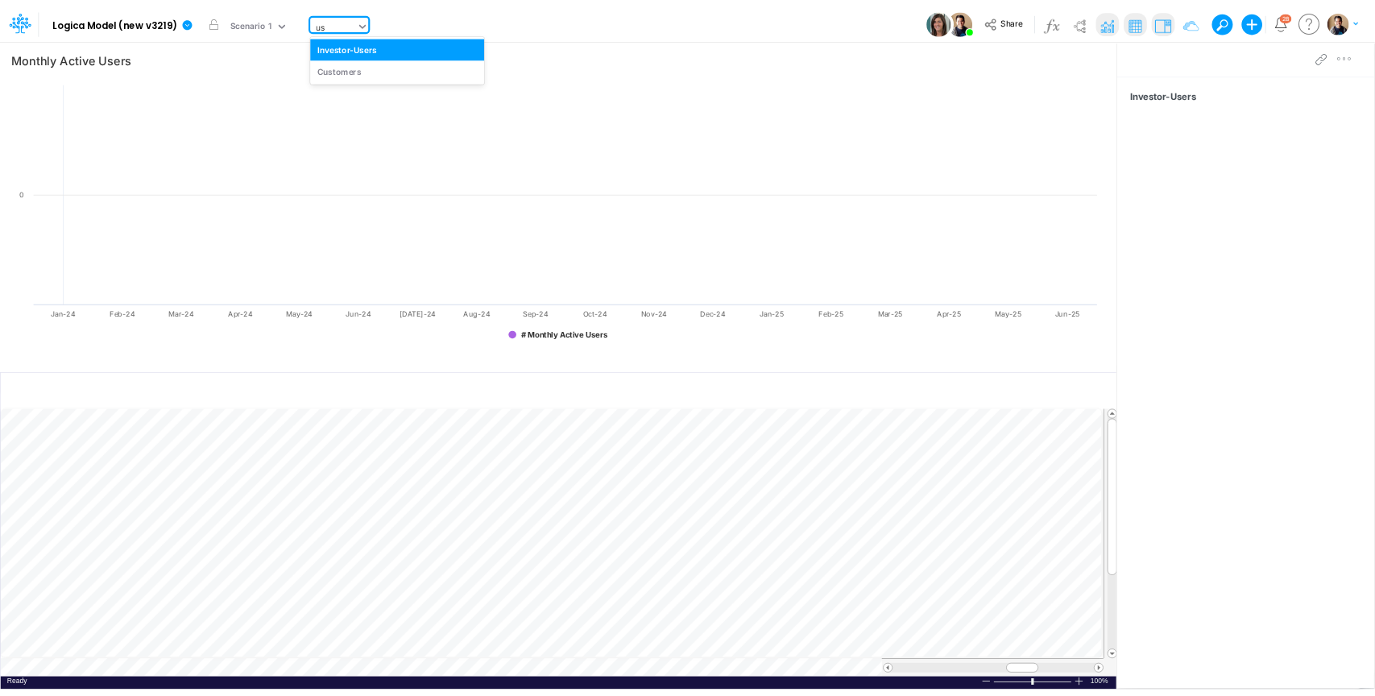
scroll to position [0, 0]
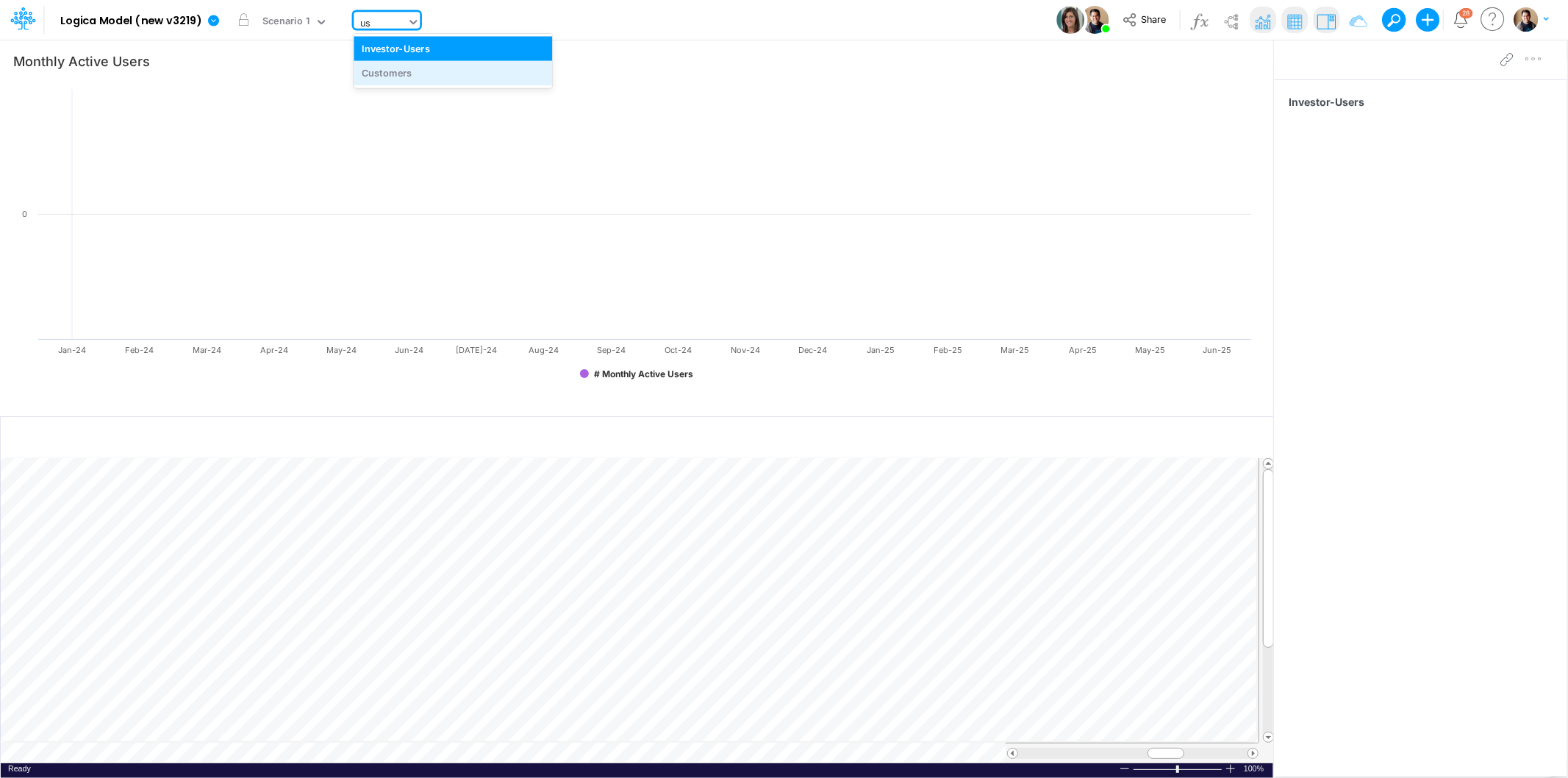
click at [402, 78] on div "Customers" at bounding box center [454, 73] width 199 height 25
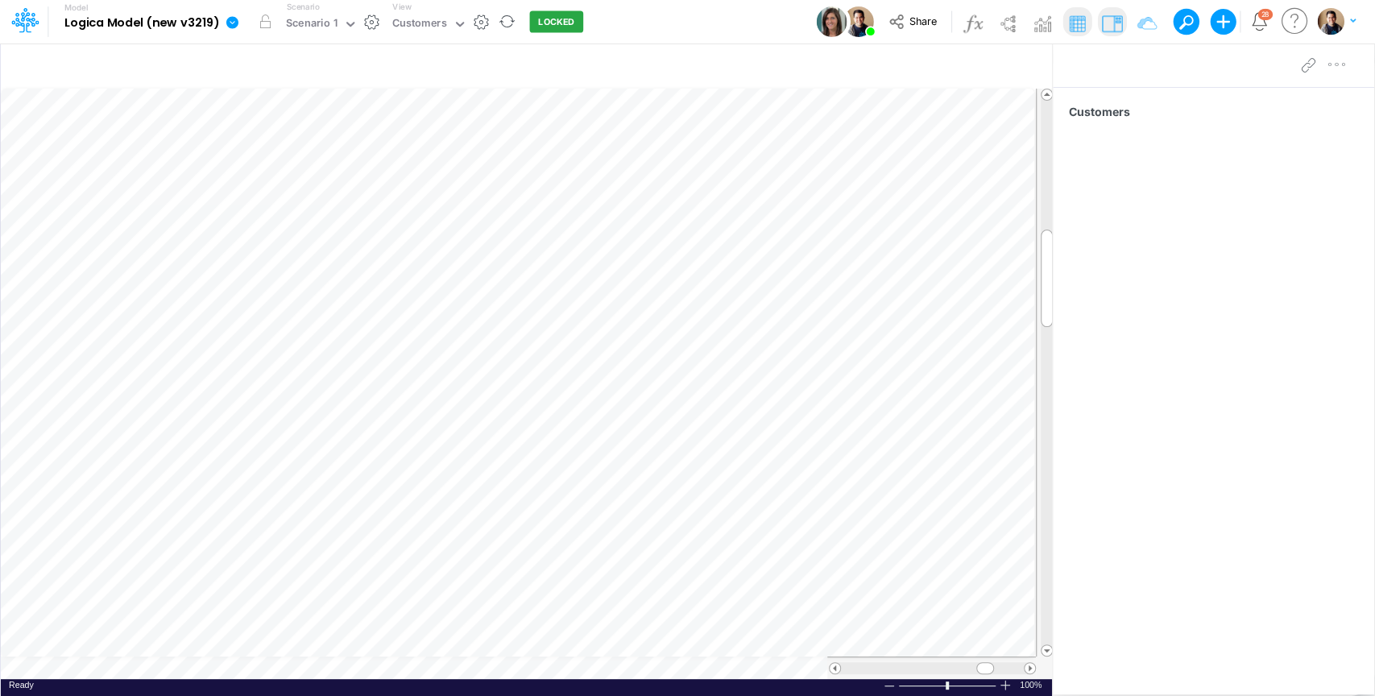
click at [421, 9] on div "View Customers" at bounding box center [426, 22] width 81 height 42
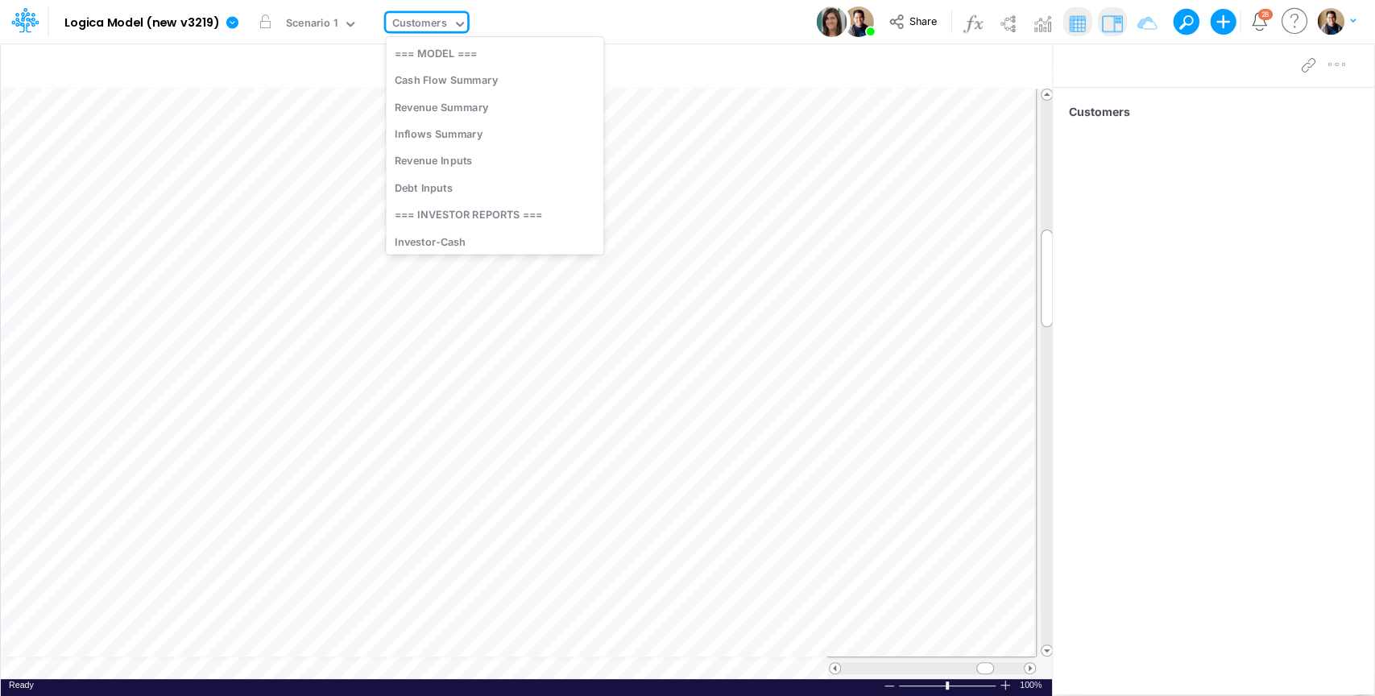
click at [419, 22] on div "Customers" at bounding box center [419, 24] width 55 height 19
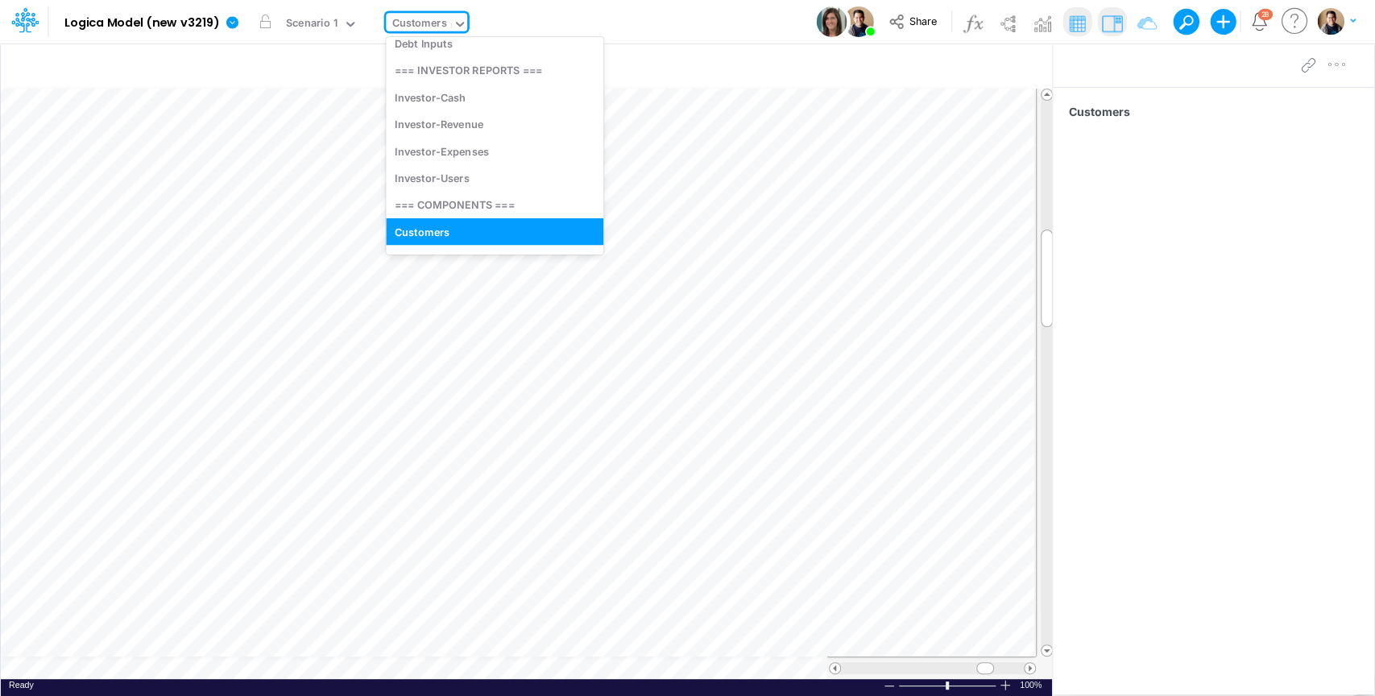
type input "us"
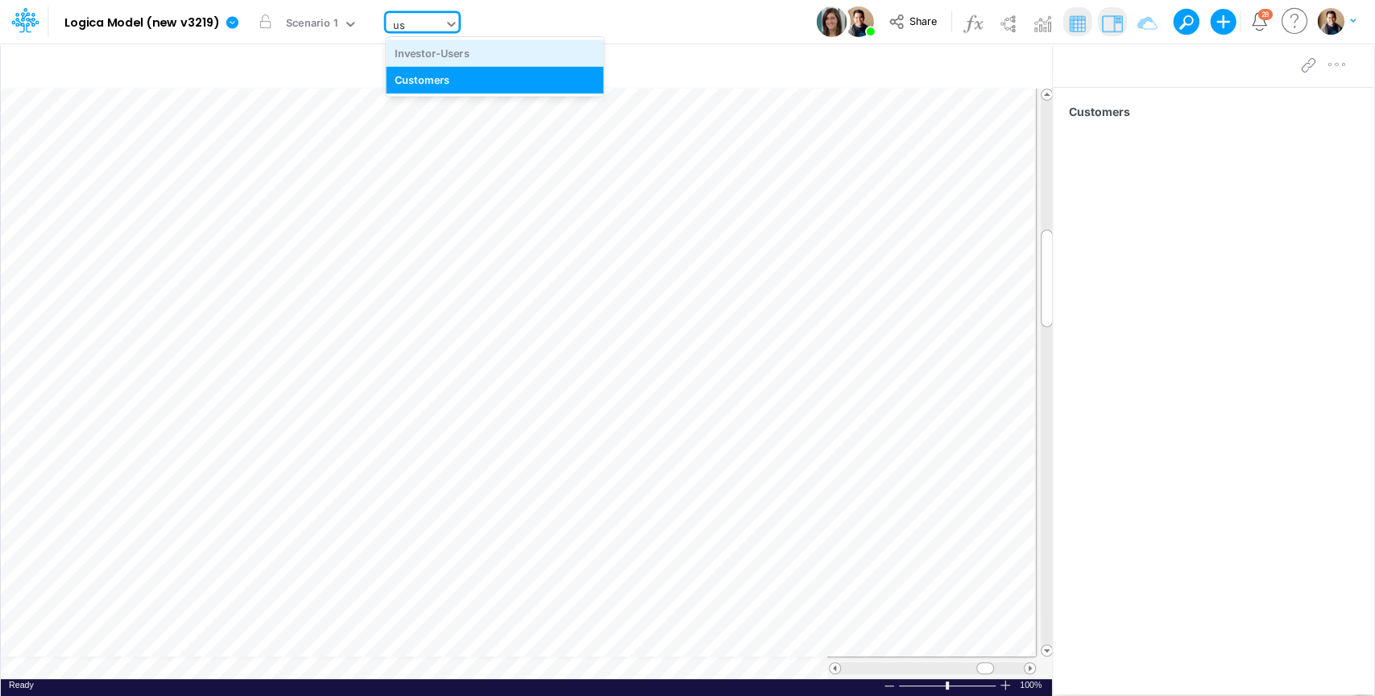
click at [473, 61] on div "Investor-Users" at bounding box center [495, 52] width 218 height 27
type input "Monthly Active Users"
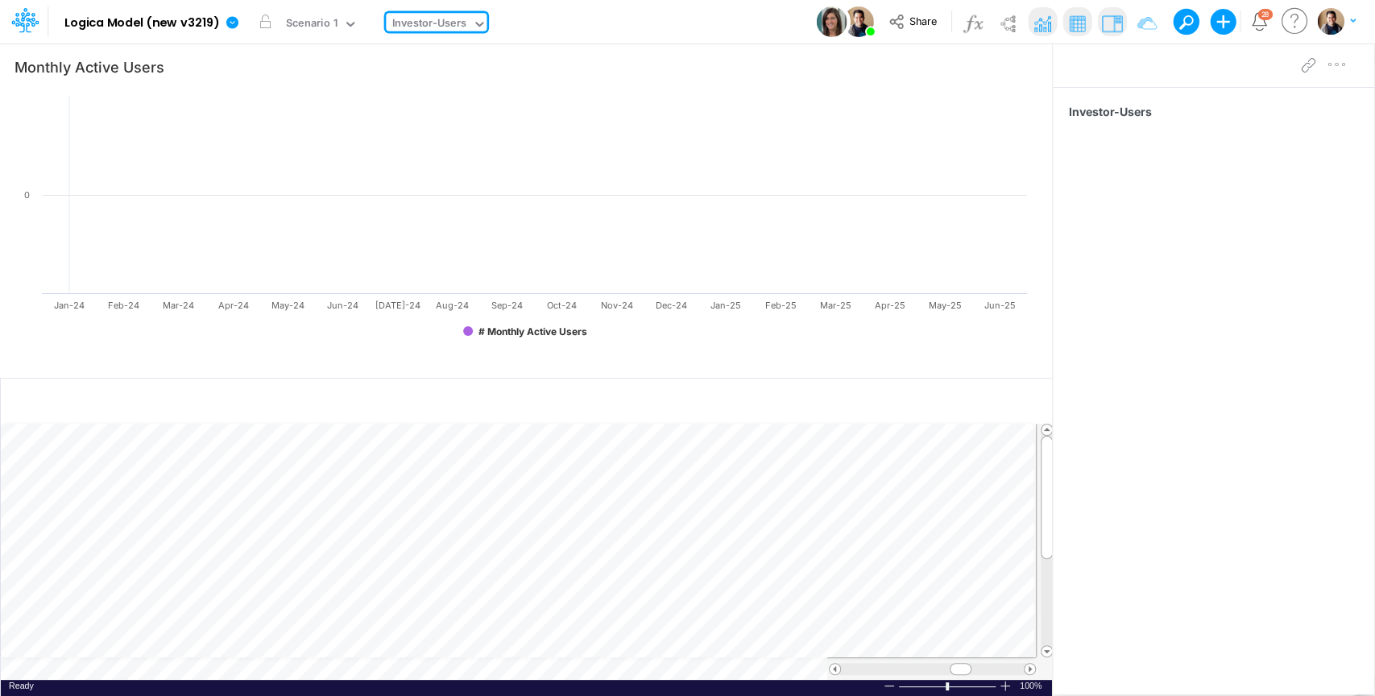
click at [454, 34] on div "Investor-Users" at bounding box center [429, 24] width 75 height 19
type input "m"
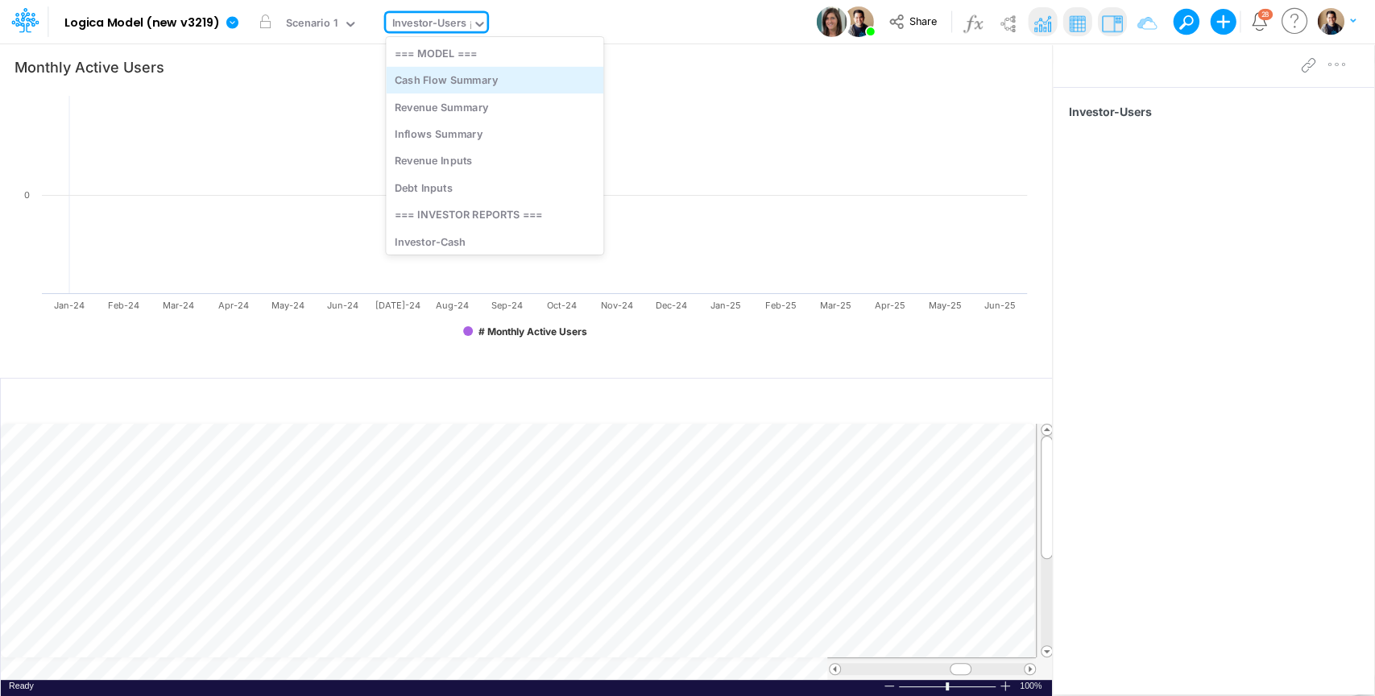
type input "in"
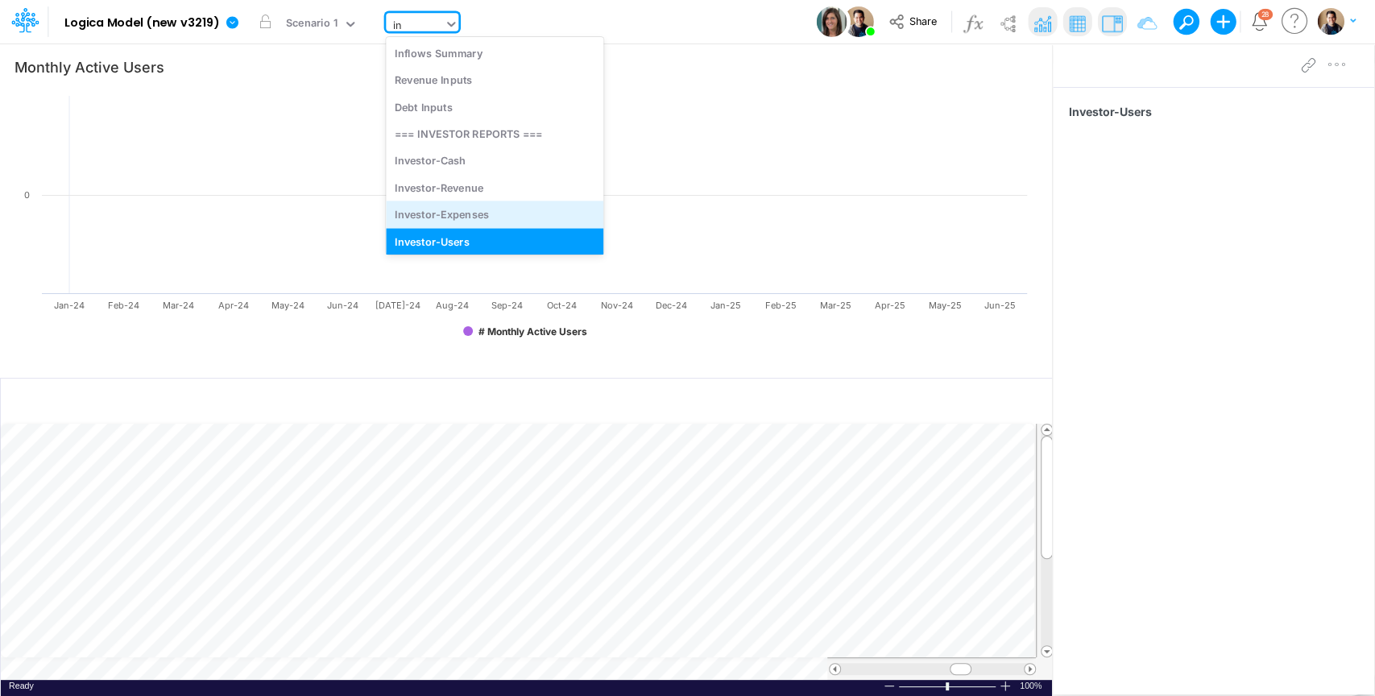
click at [512, 216] on div "Investor-Expenses" at bounding box center [495, 214] width 218 height 27
type input "Expenses"
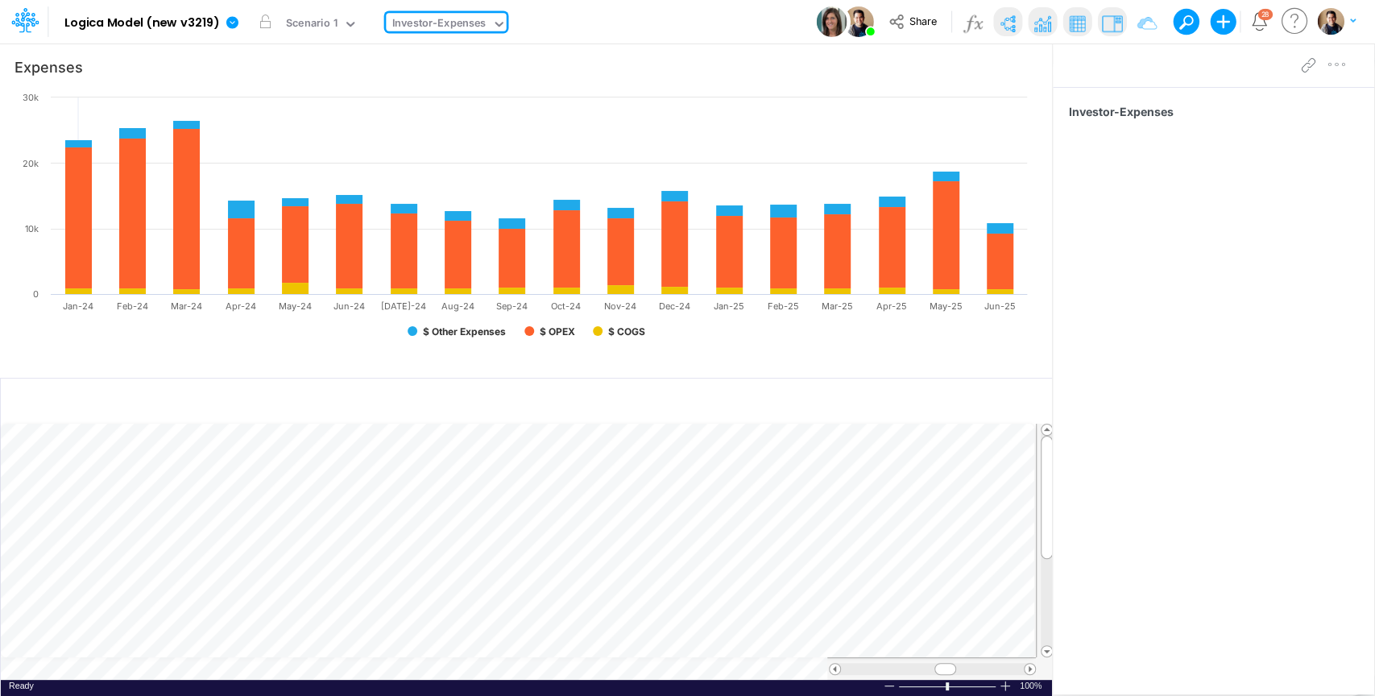
click at [1010, 25] on img at bounding box center [1008, 23] width 26 height 26
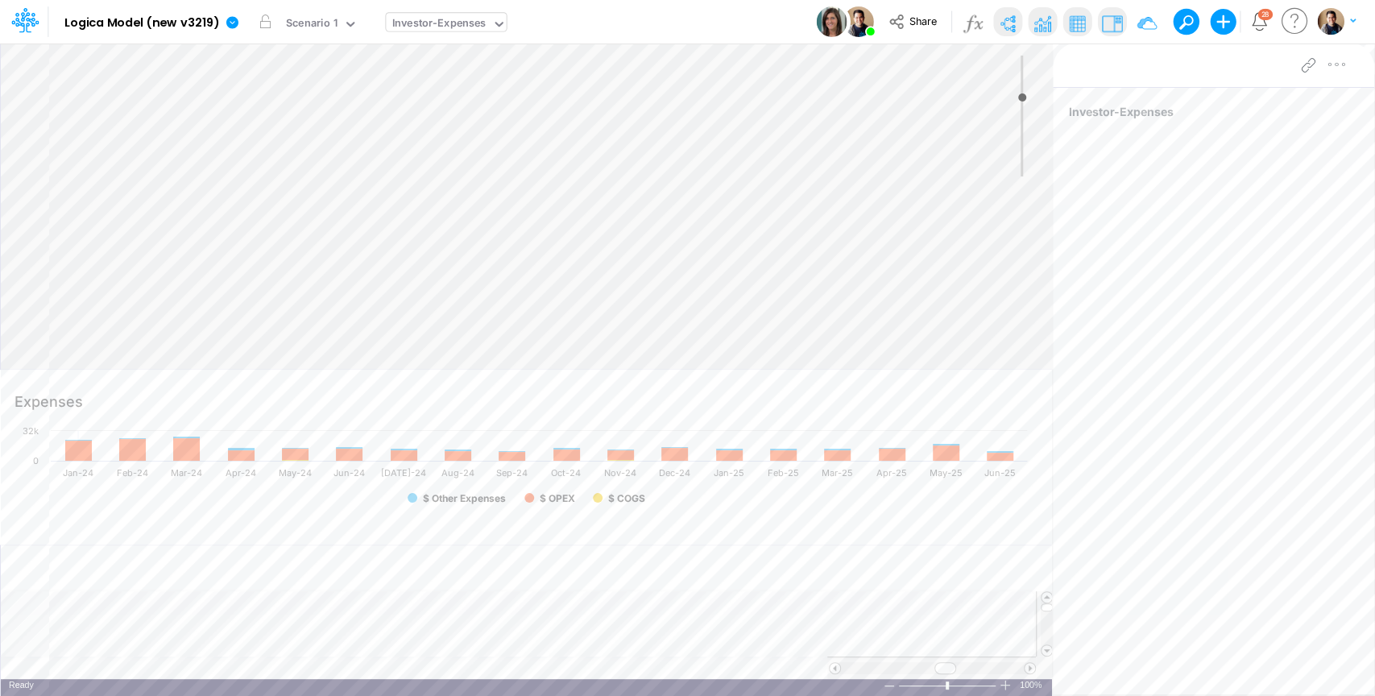
type input "0"
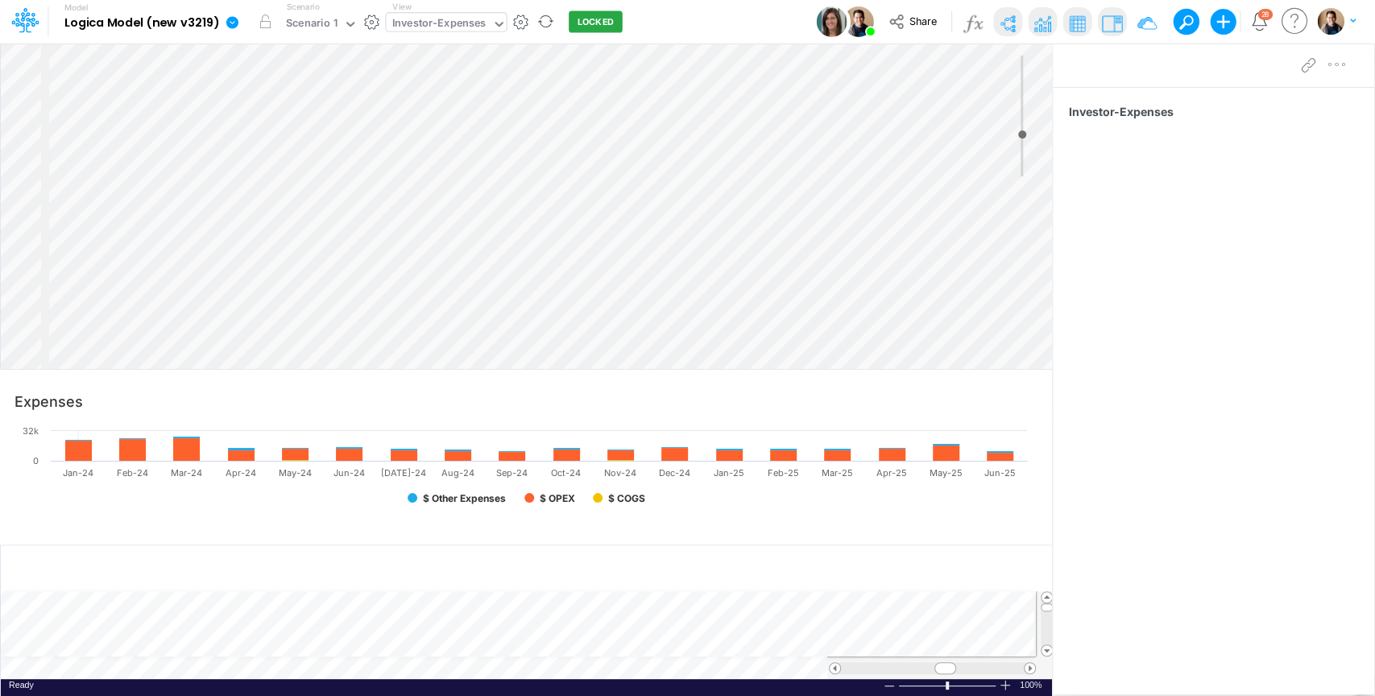
select select "Horizontal"
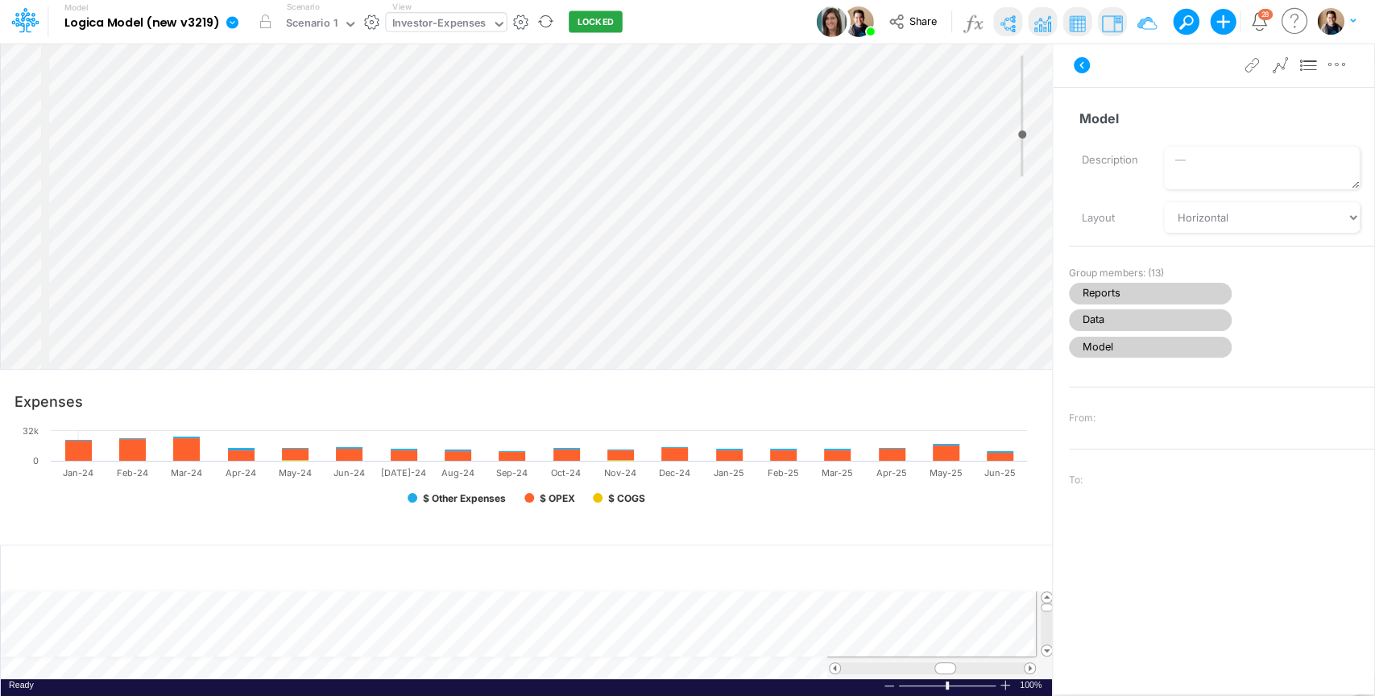
select select "Horizontal"
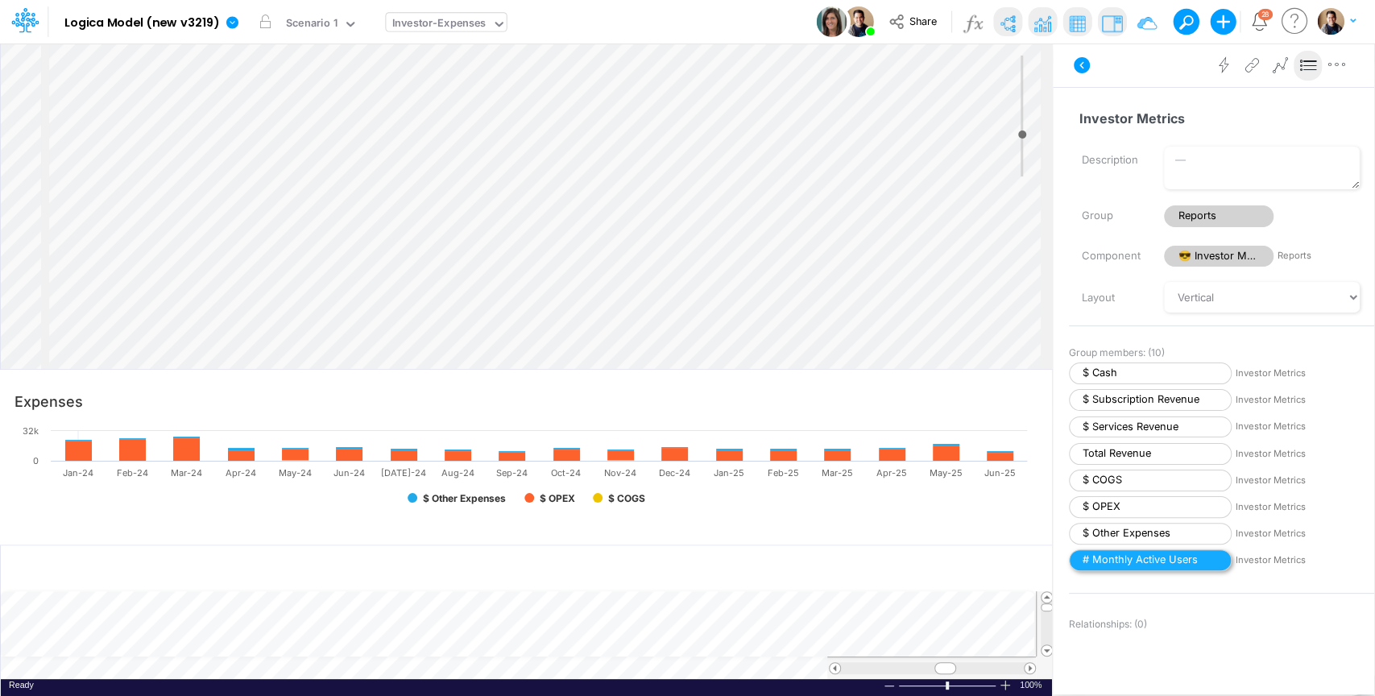
scroll to position [358, 0]
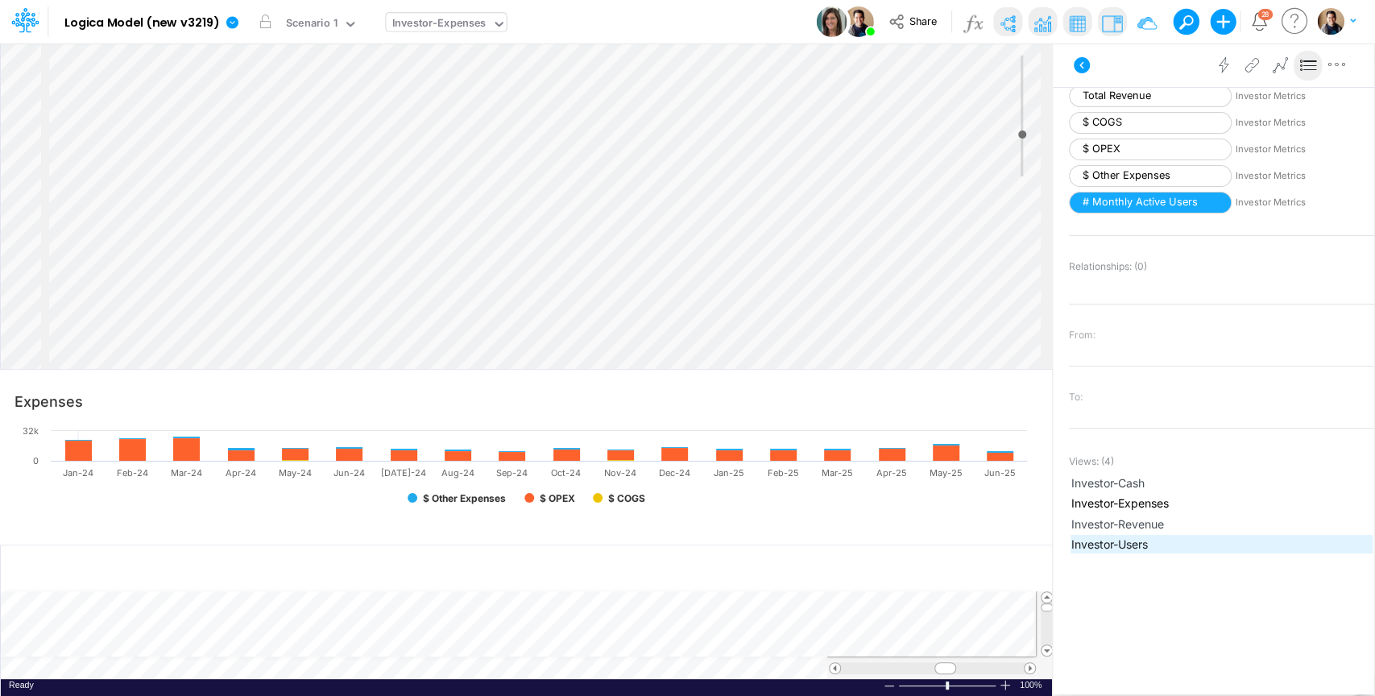
click at [1151, 545] on span "Investor-Users" at bounding box center [1221, 544] width 301 height 17
type input "Monthly Active Users"
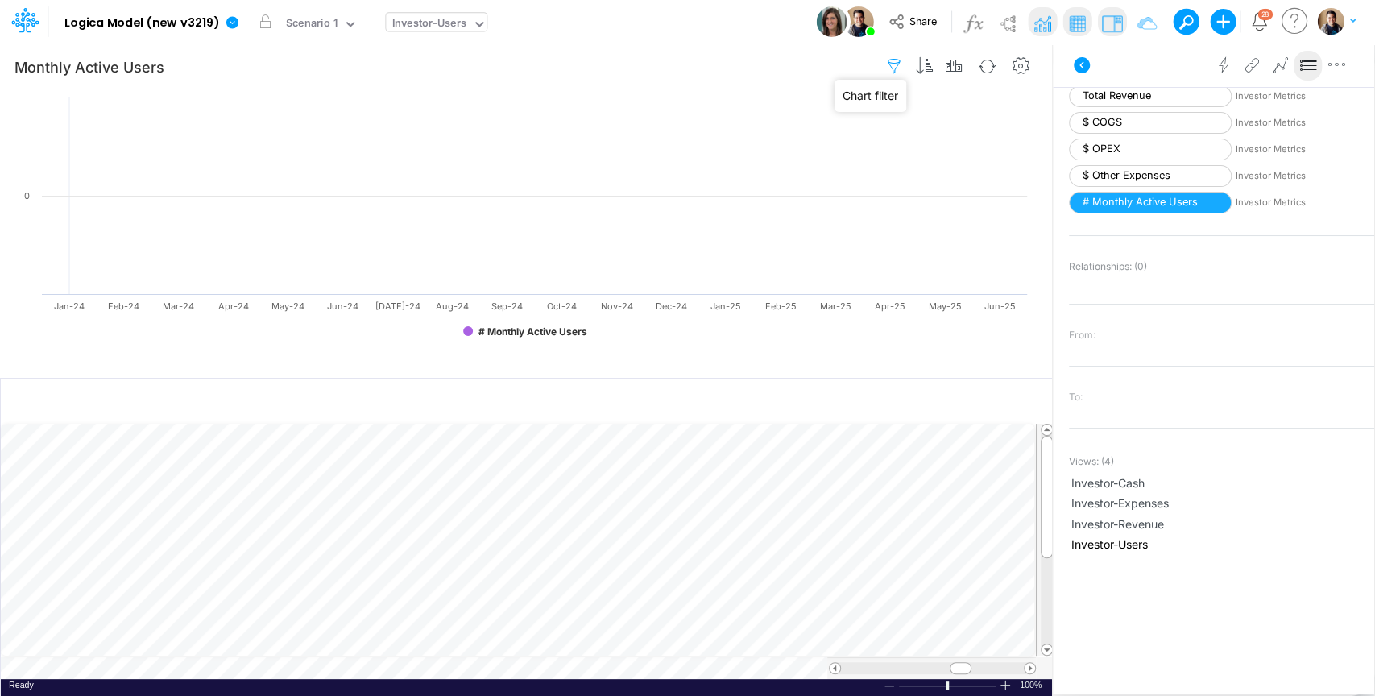
click at [898, 69] on icon "button" at bounding box center [894, 66] width 24 height 17
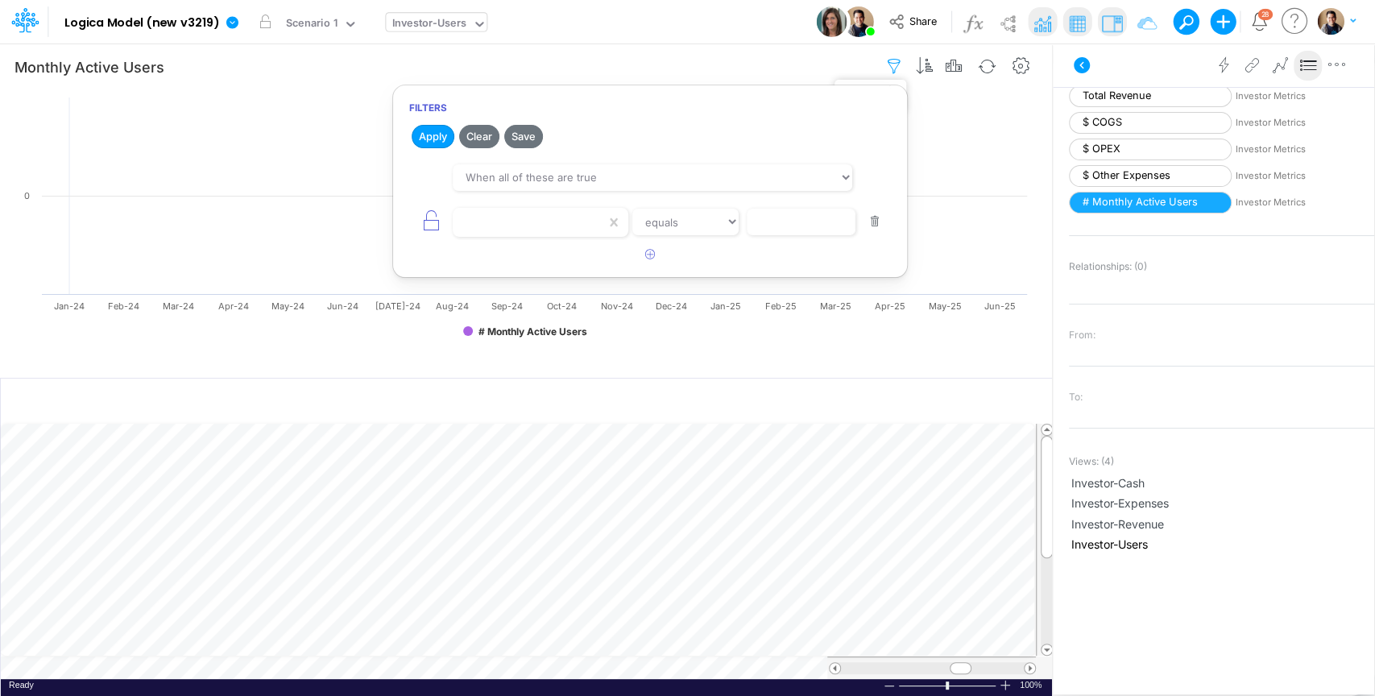
click at [898, 69] on icon "button" at bounding box center [894, 66] width 24 height 17
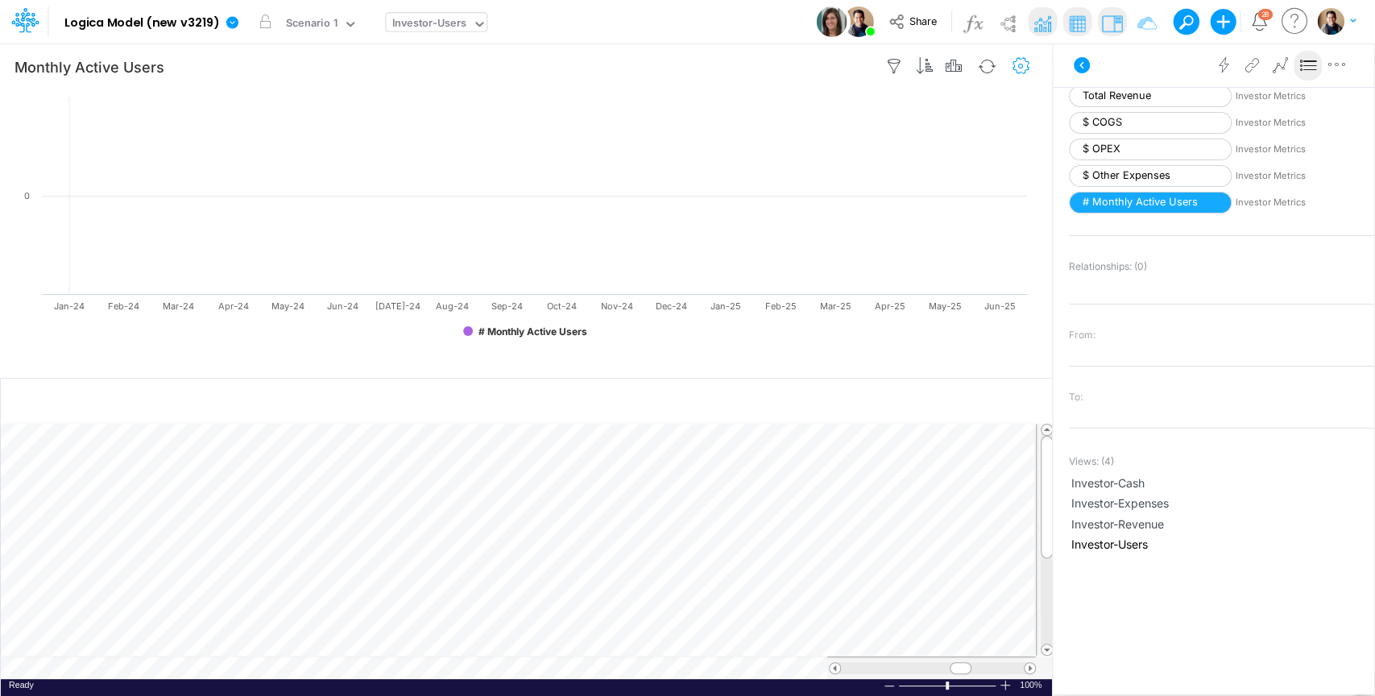
click at [1023, 64] on icon "button" at bounding box center [1021, 66] width 24 height 17
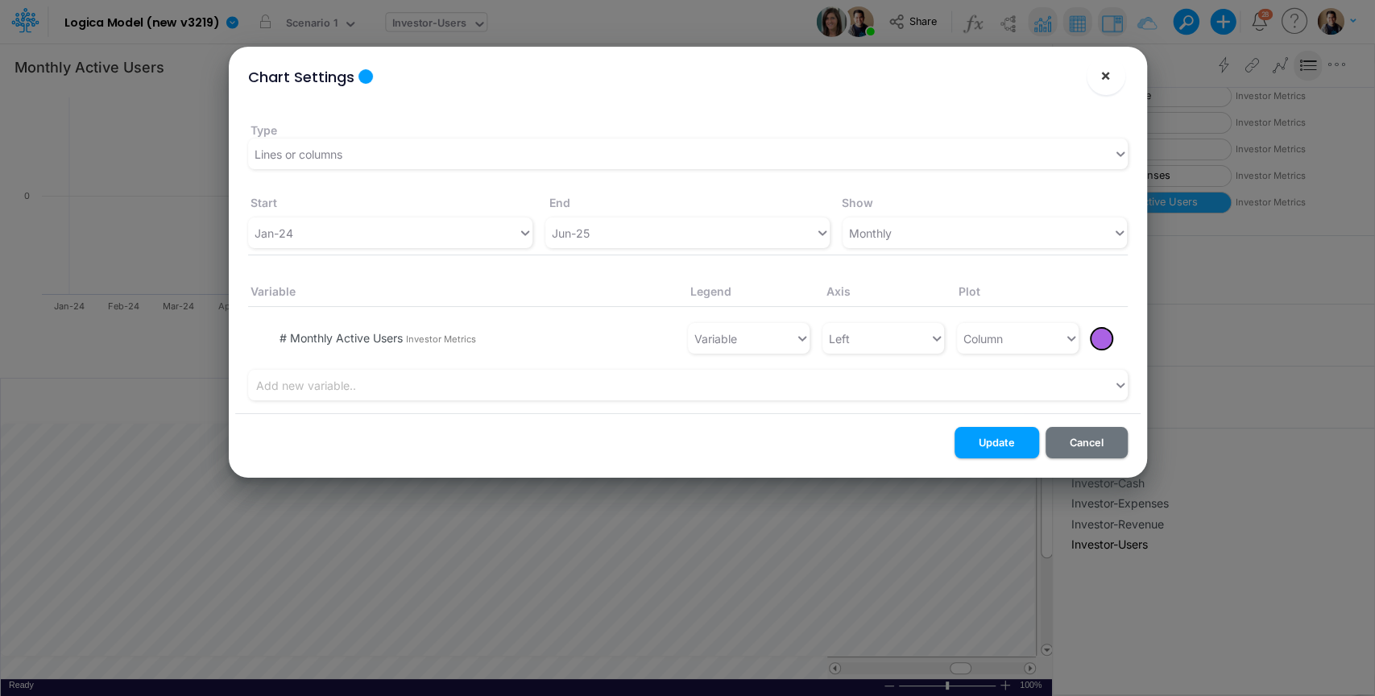
click at [1104, 81] on span "×" at bounding box center [1105, 74] width 10 height 19
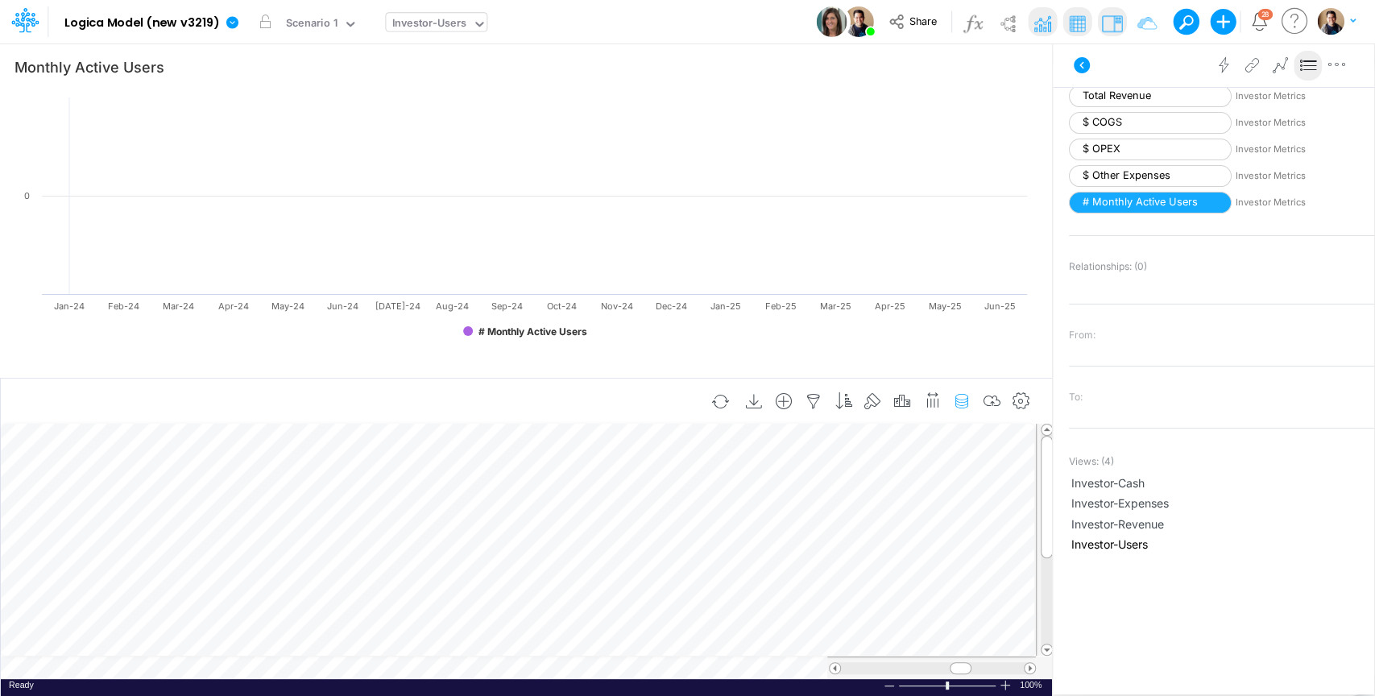
click at [968, 397] on icon "button" at bounding box center [962, 401] width 24 height 17
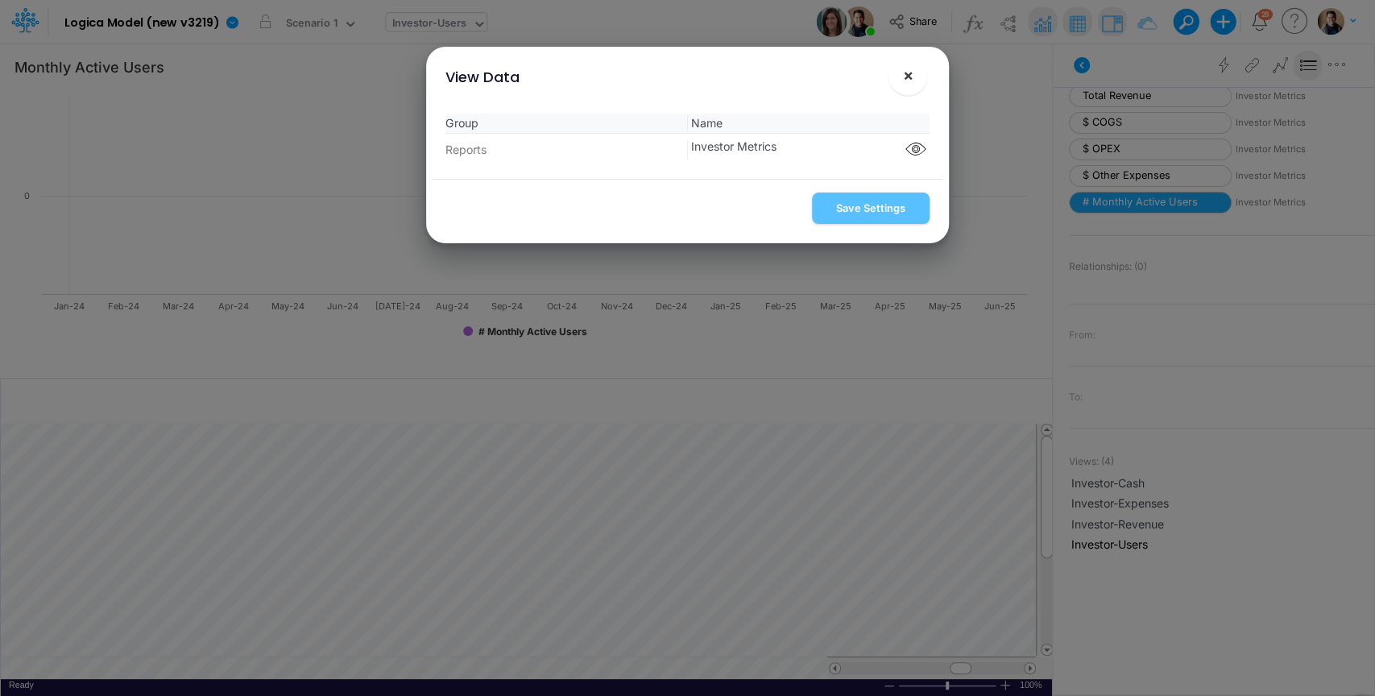
click at [913, 73] on button "×" at bounding box center [908, 75] width 39 height 39
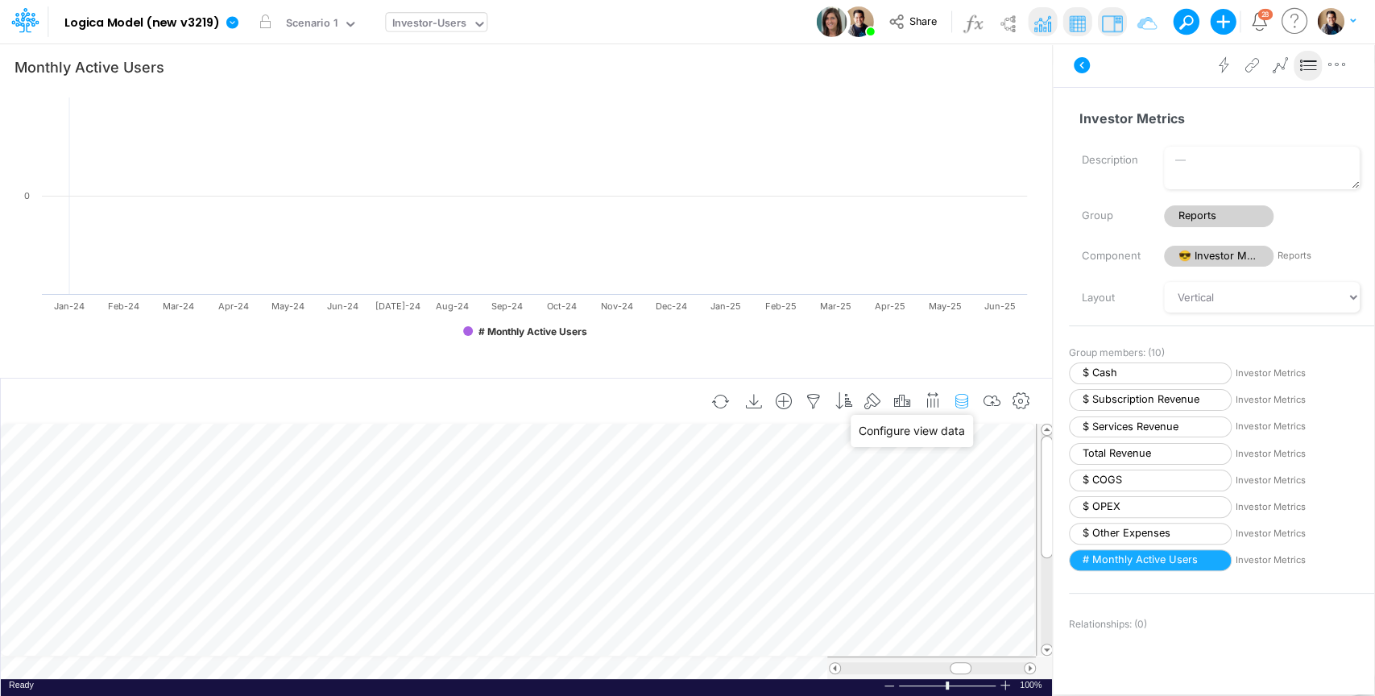
click at [962, 399] on icon "button" at bounding box center [962, 401] width 24 height 17
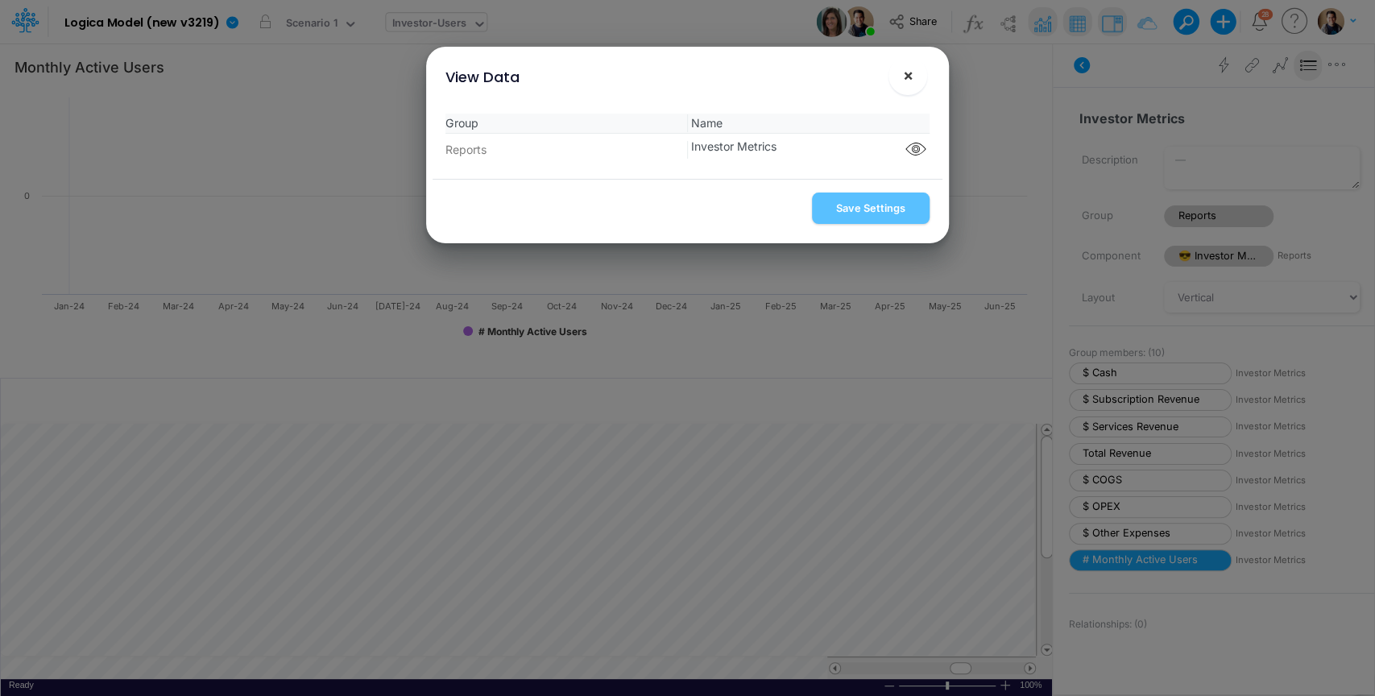
click at [912, 77] on span "×" at bounding box center [907, 74] width 10 height 19
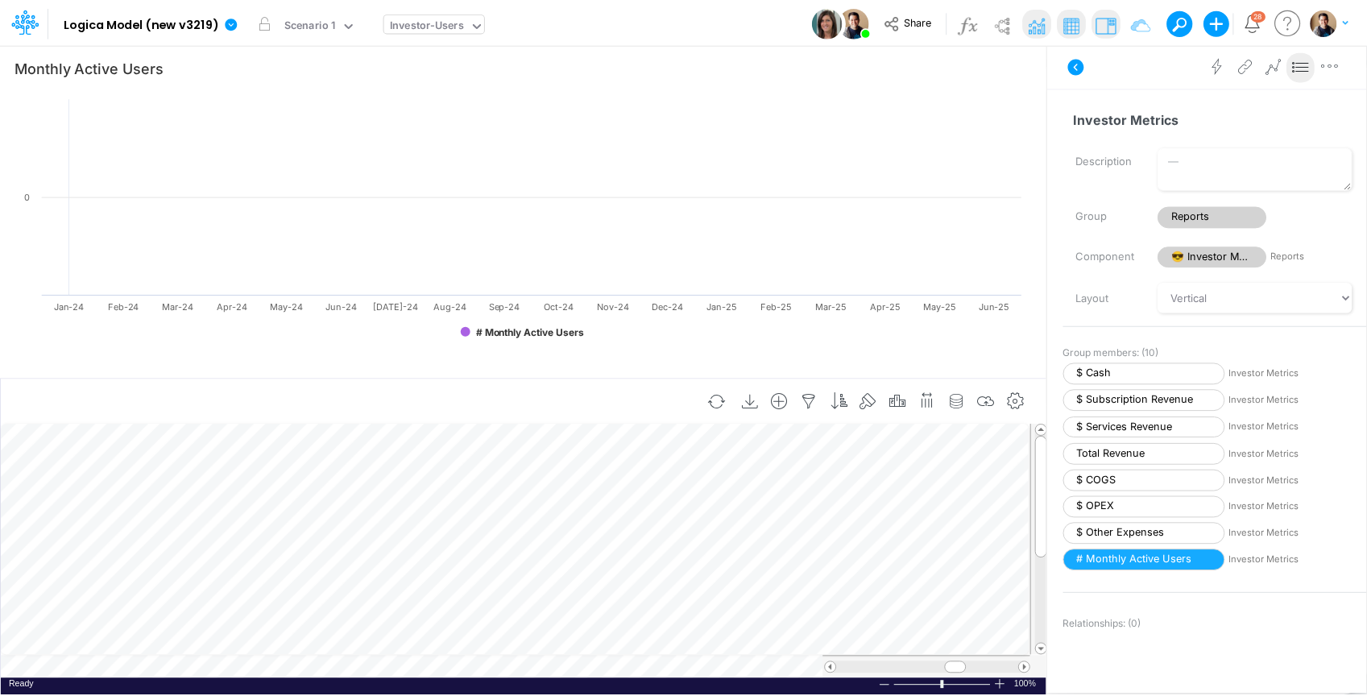
scroll to position [7, 2]
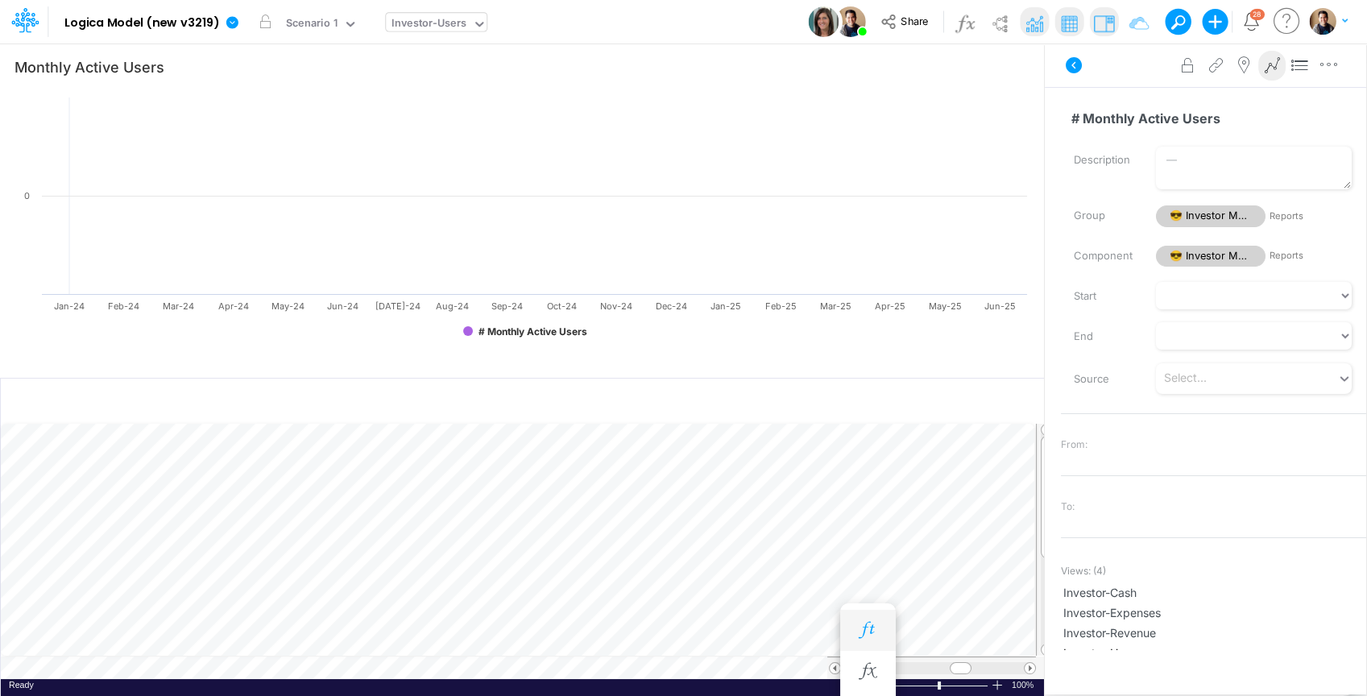
click at [873, 624] on icon "button" at bounding box center [868, 630] width 24 height 17
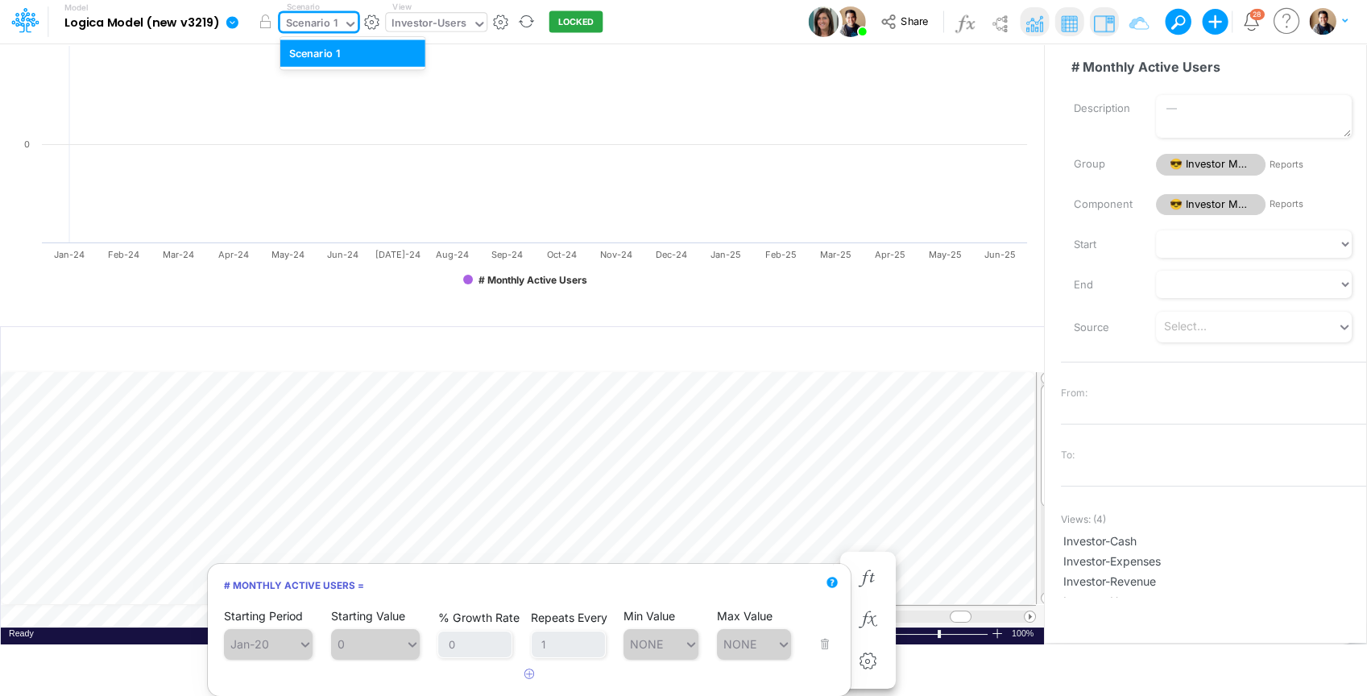
click at [315, 20] on div "Scenario 1" at bounding box center [312, 24] width 52 height 19
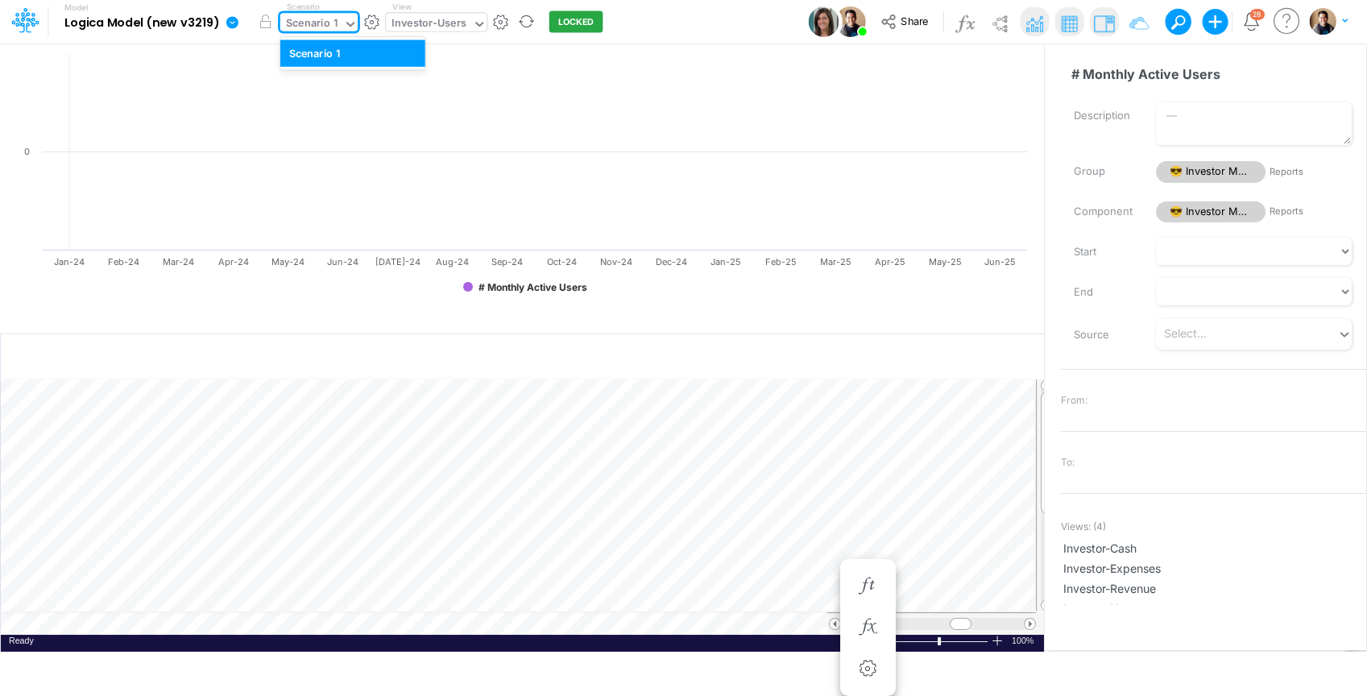
scroll to position [44, 0]
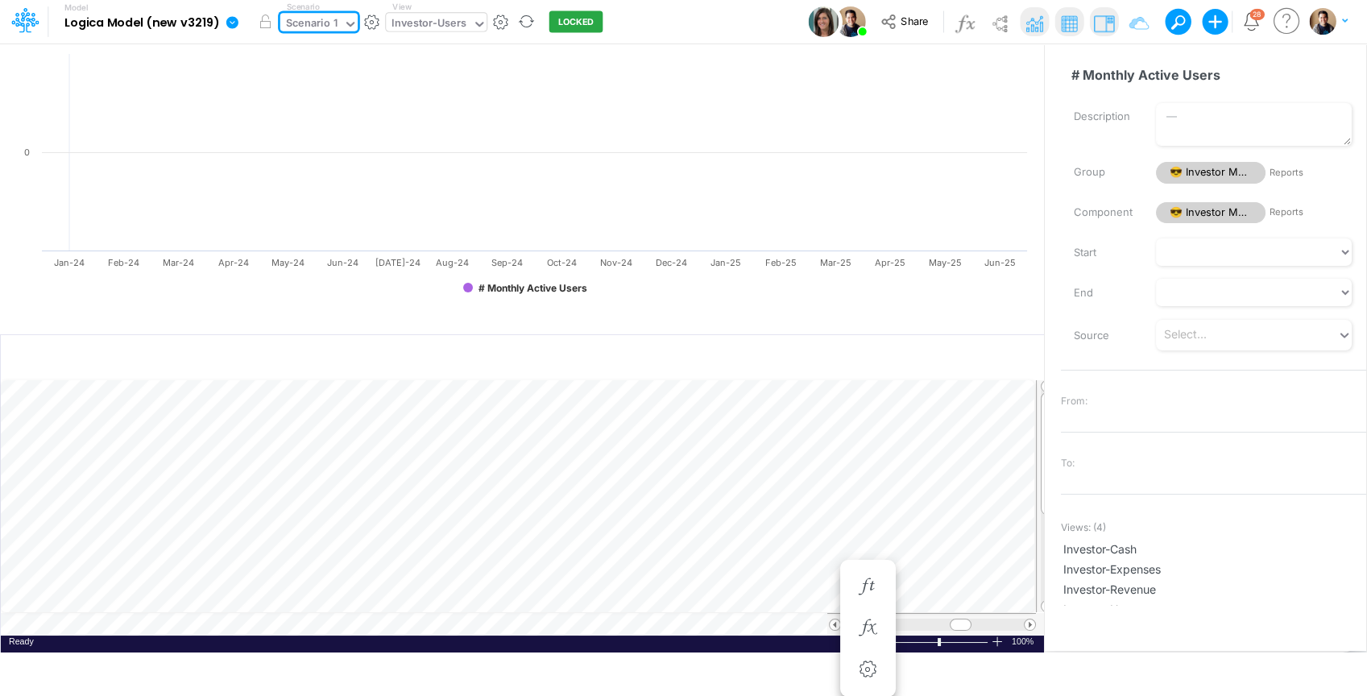
click at [315, 20] on div "Scenario 1" at bounding box center [312, 24] width 52 height 19
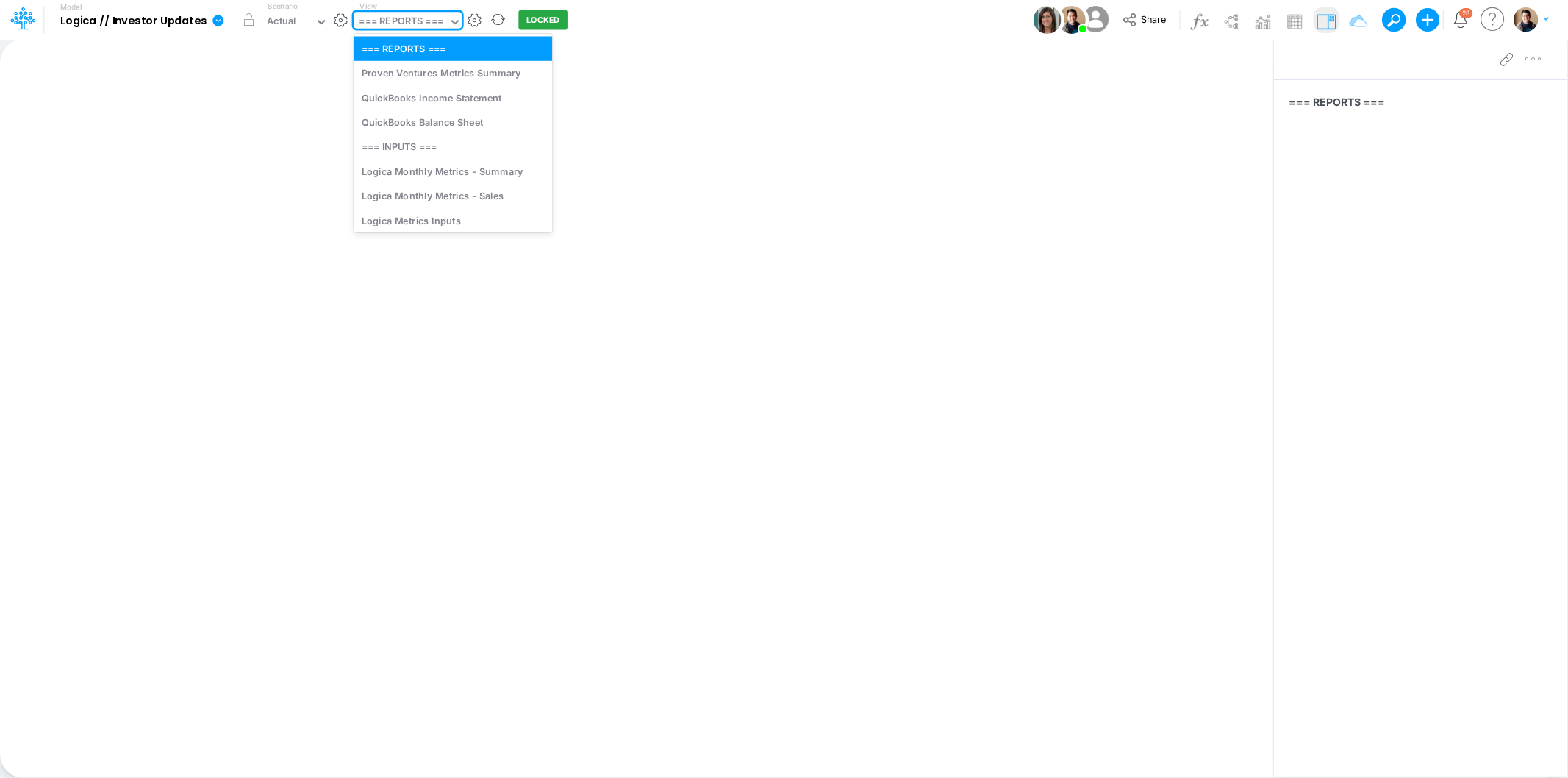
click at [402, 30] on div "=== REPORTS ===" at bounding box center [402, 22] width 84 height 17
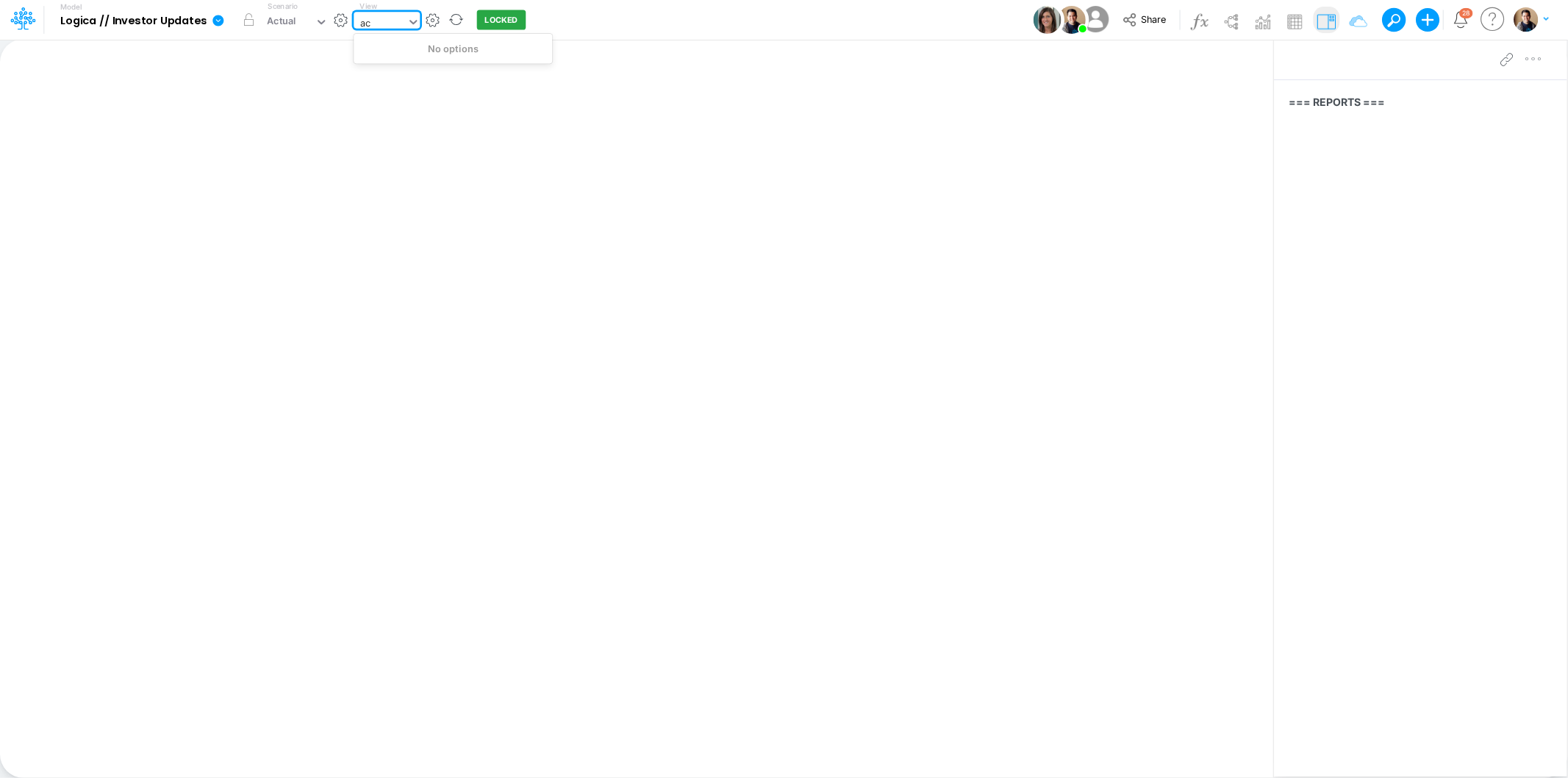
type input "a"
type input "u"
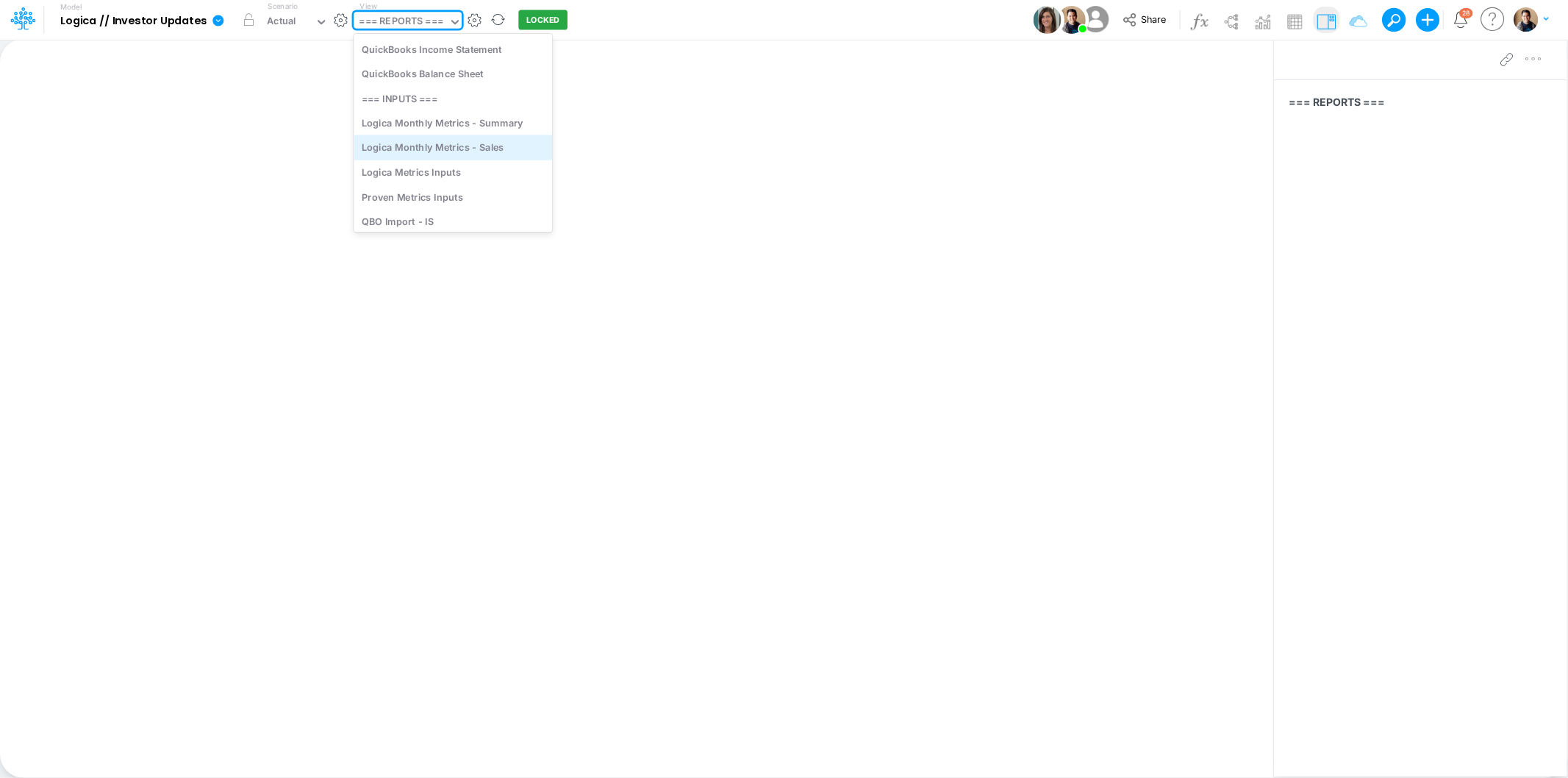
scroll to position [81, 0]
click at [496, 104] on div "Logica Monthly Metrics - Summary" at bounding box center [454, 97] width 199 height 25
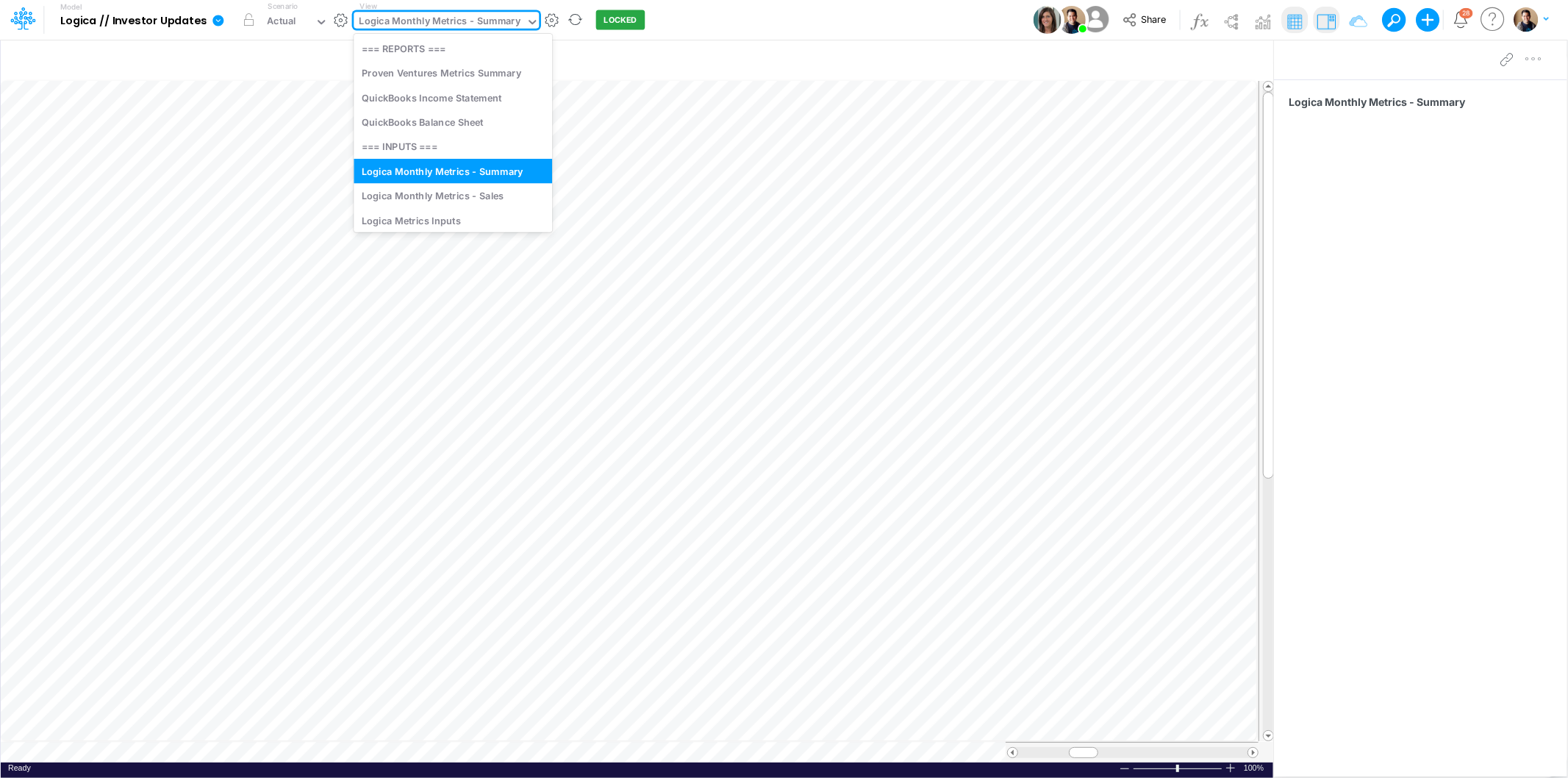
click at [407, 28] on div "Logica Monthly Metrics - Summary" at bounding box center [440, 22] width 162 height 17
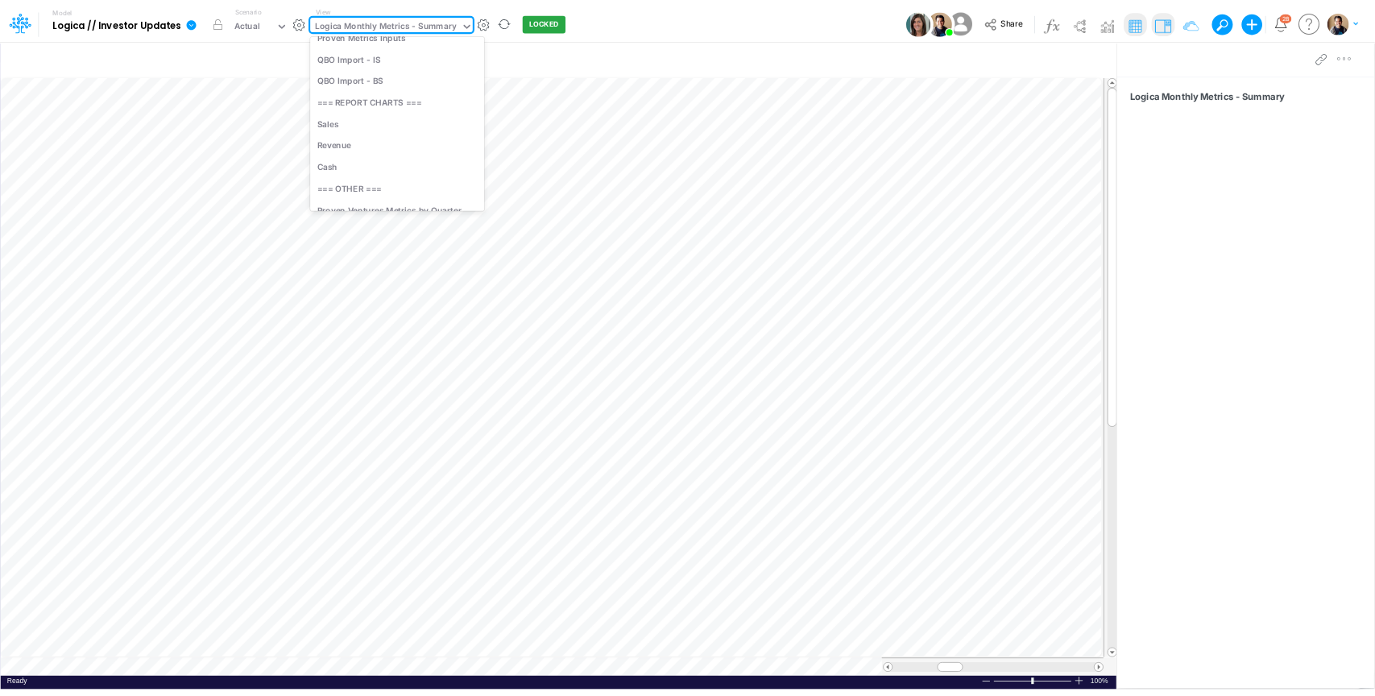
scroll to position [89, 0]
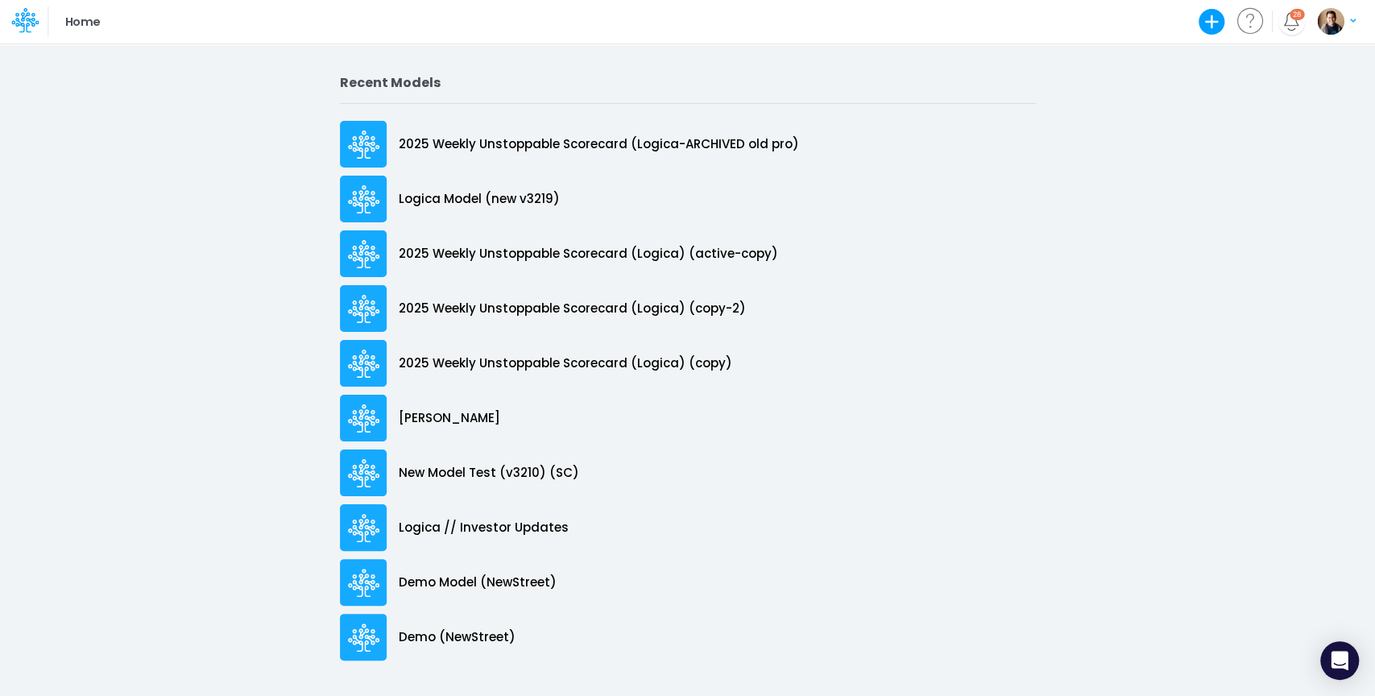
click at [311, 28] on div "Home Create new model Blank Model Use a template Live support Help center Logic…" at bounding box center [686, 22] width 1237 height 44
